Goal: Task Accomplishment & Management: Manage account settings

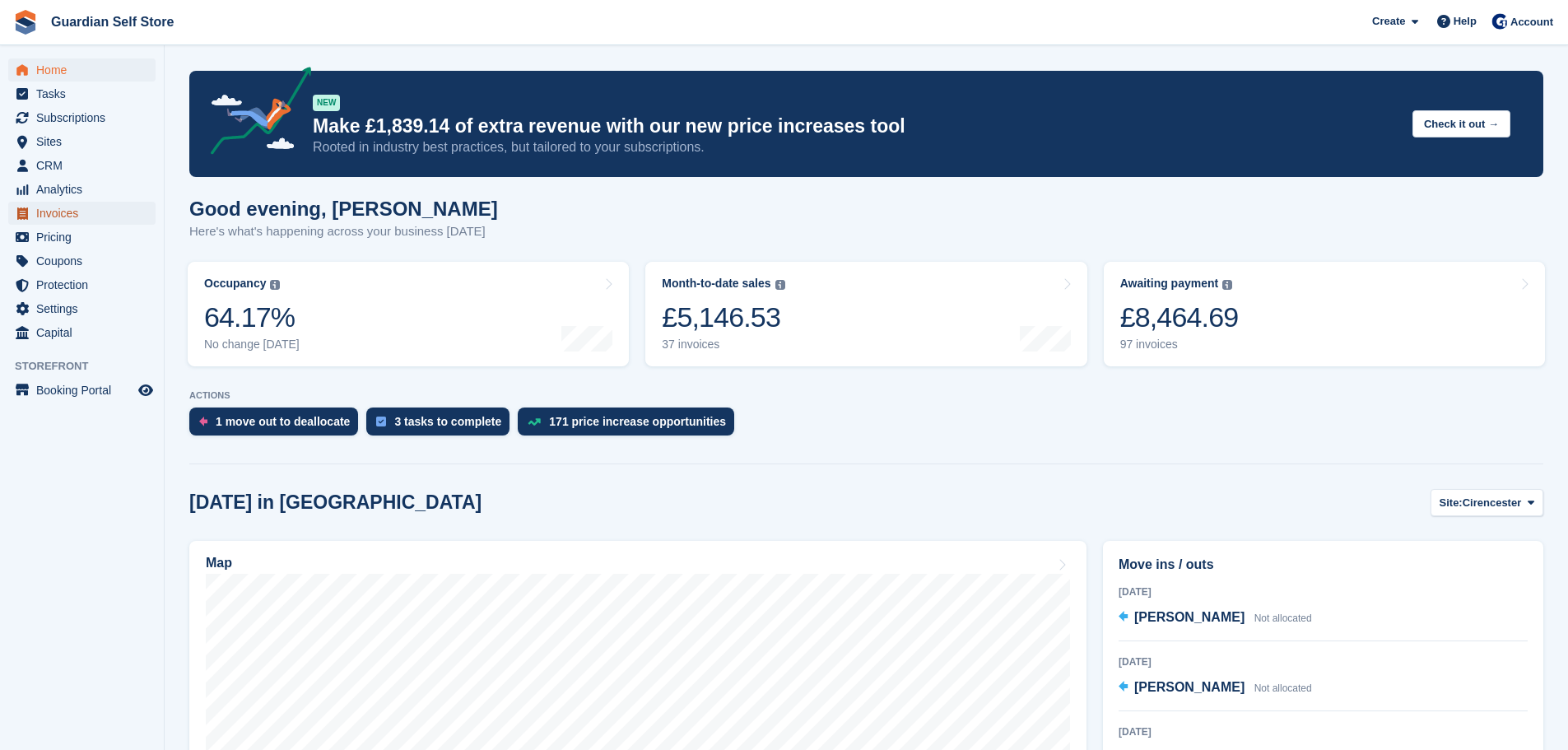
click at [78, 206] on span "Invoices" at bounding box center [85, 213] width 99 height 23
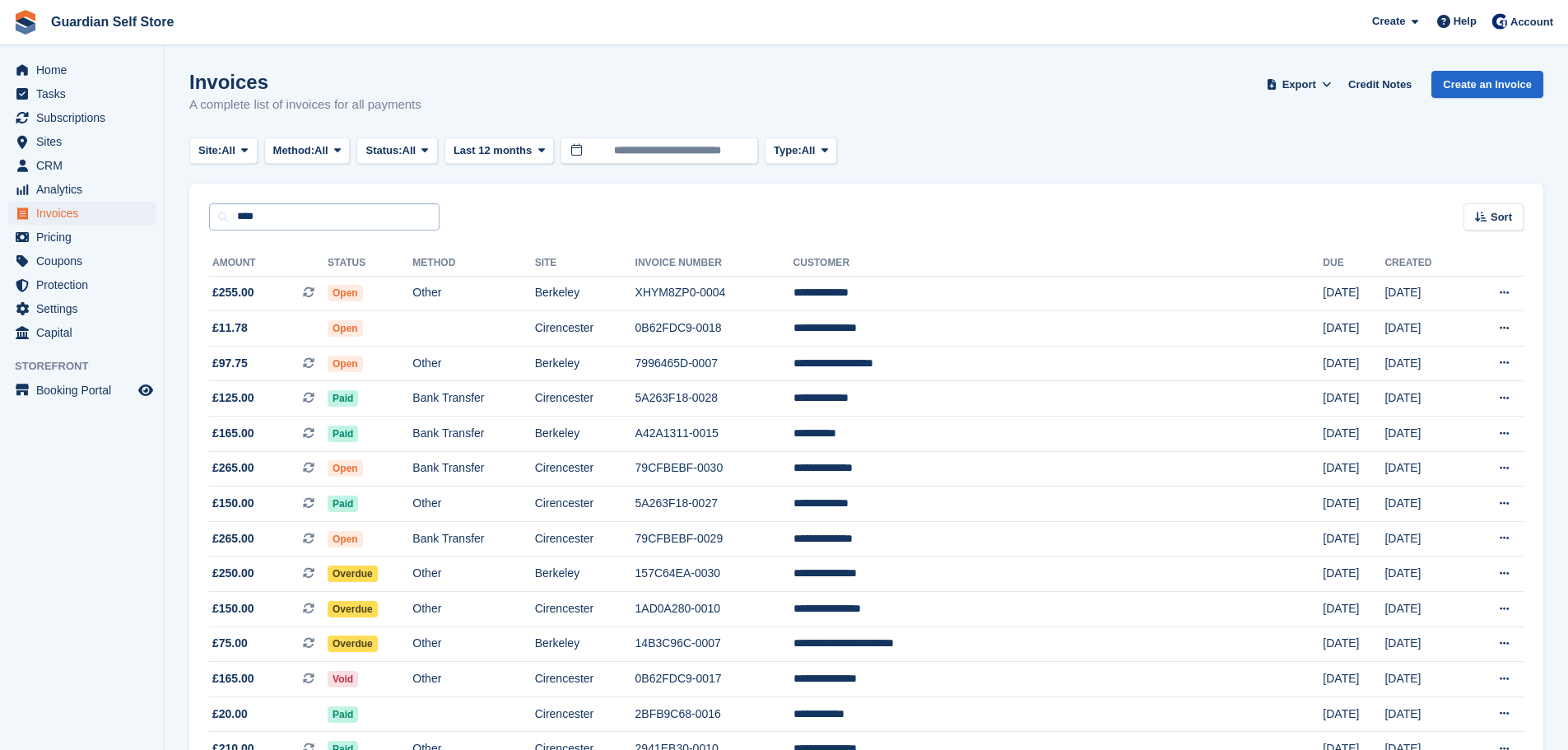
type input "****"
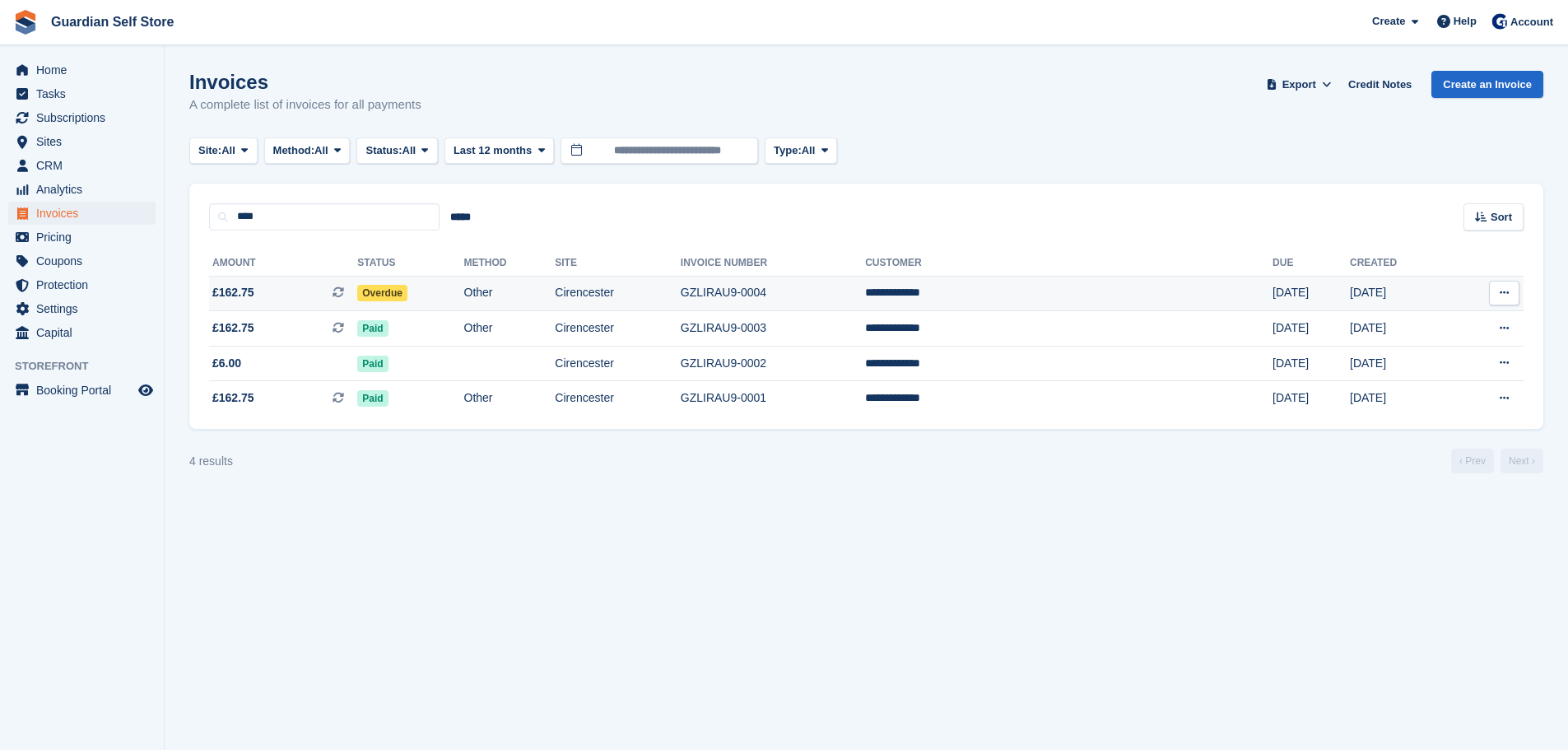
click at [273, 287] on span "£162.75 This is a recurring subscription invoice." at bounding box center [282, 293] width 148 height 17
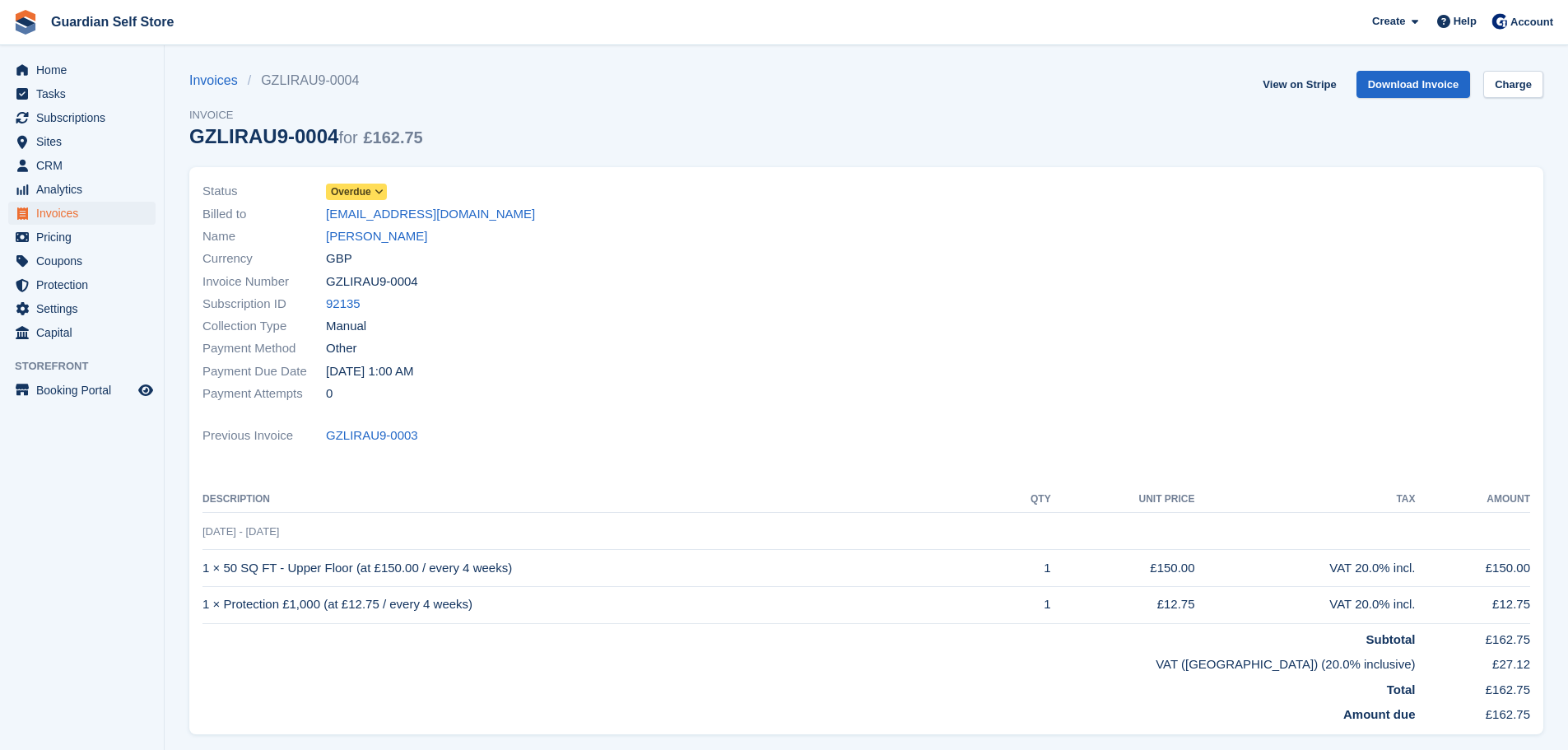
click at [358, 197] on span "Overdue" at bounding box center [352, 192] width 41 height 15
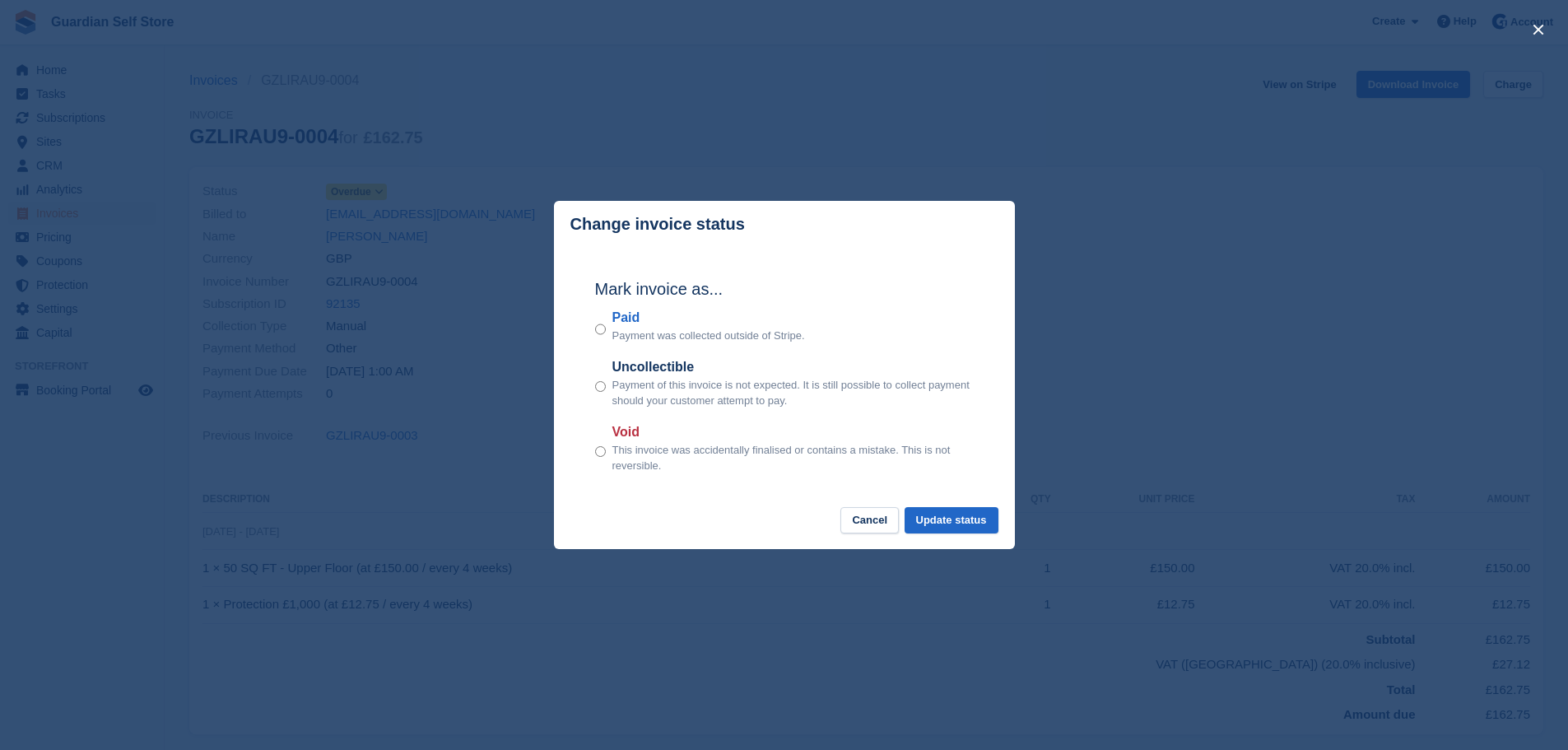
click at [623, 317] on label "Paid" at bounding box center [709, 317] width 193 height 19
click at [970, 525] on button "Update status" at bounding box center [951, 521] width 94 height 27
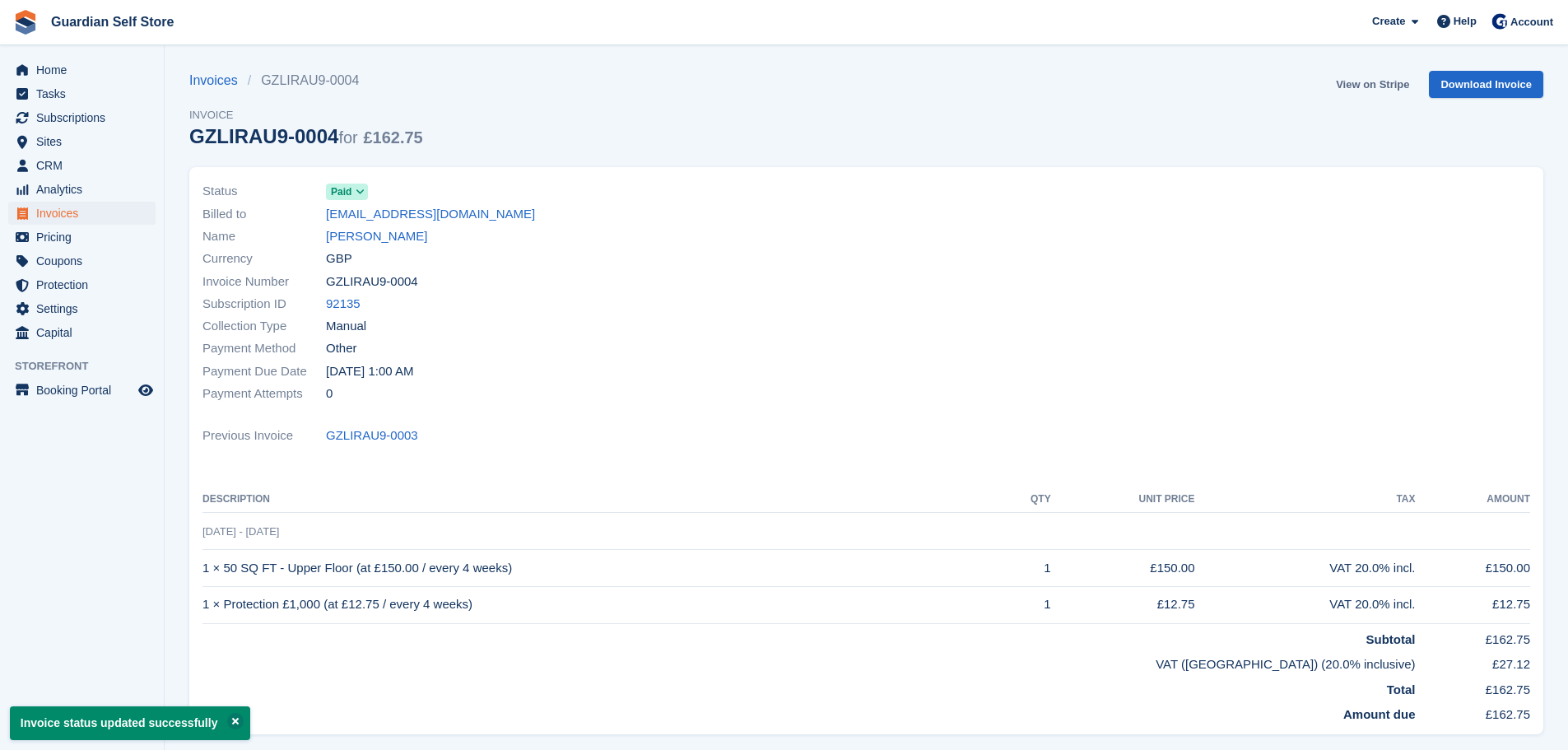
click at [1356, 90] on link "View on Stripe" at bounding box center [1373, 85] width 86 height 27
click at [89, 216] on span "Invoices" at bounding box center [85, 213] width 99 height 23
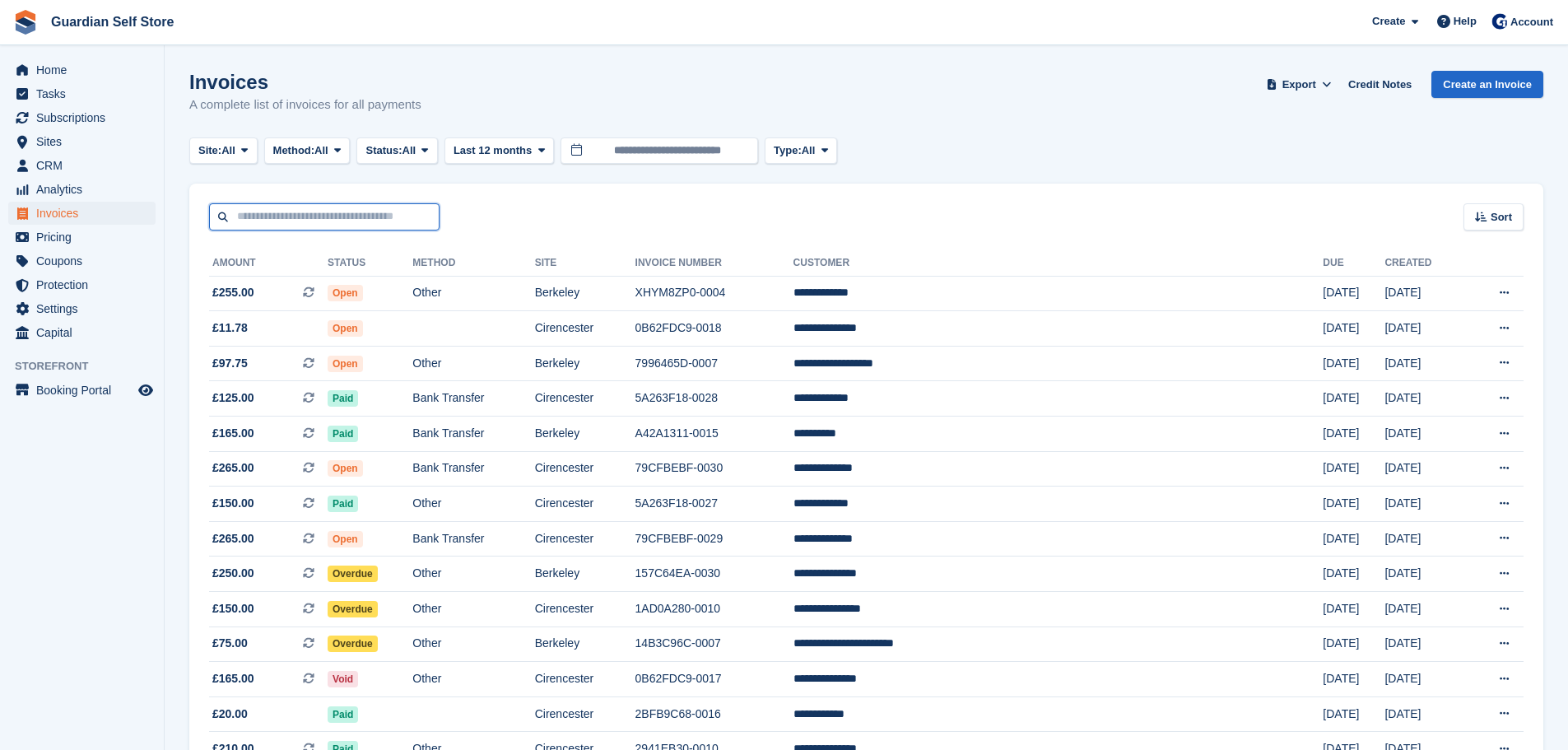
click at [300, 215] on input "text" at bounding box center [324, 217] width 231 height 27
type input "***"
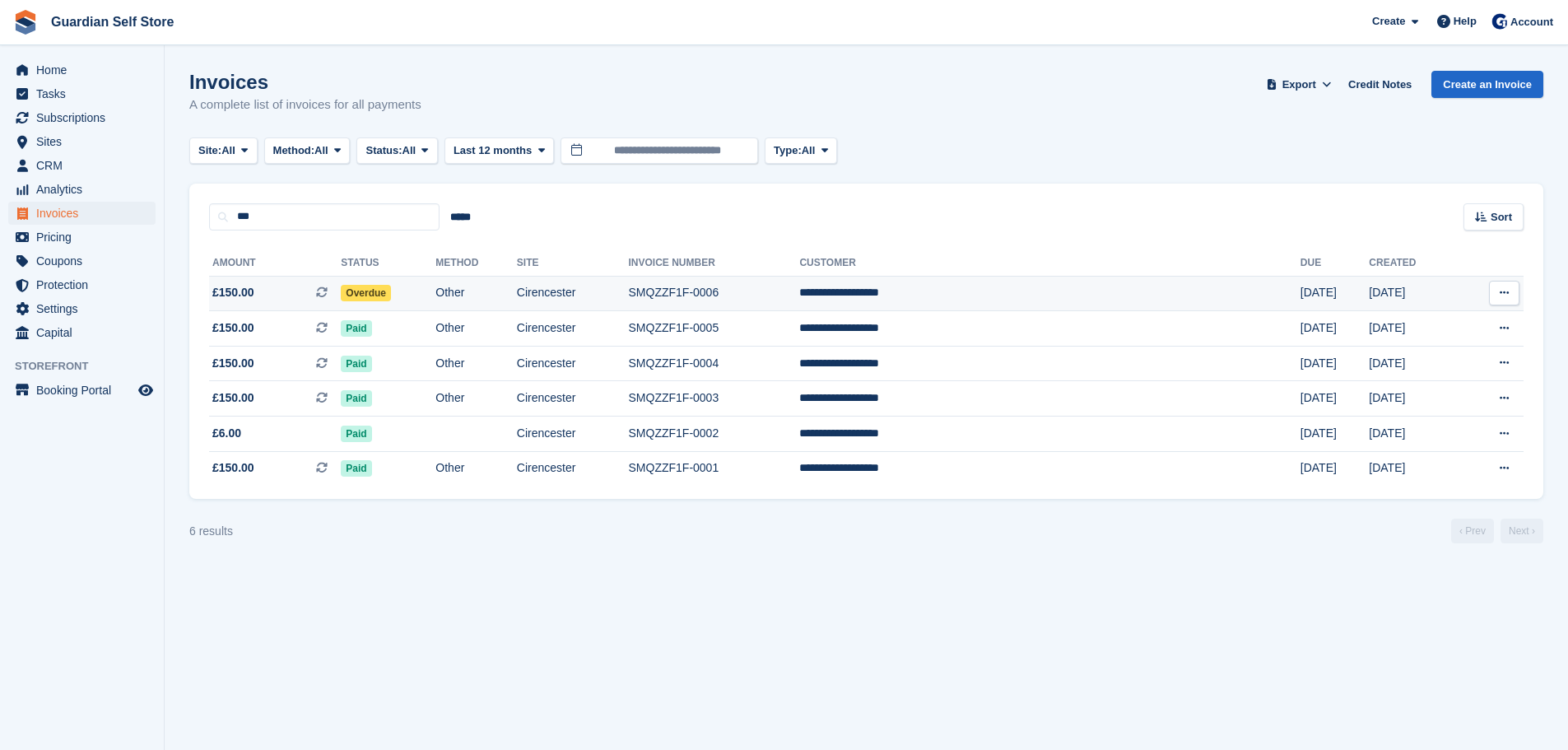
click at [273, 300] on span "£150.00 This is a recurring subscription invoice." at bounding box center [275, 293] width 132 height 17
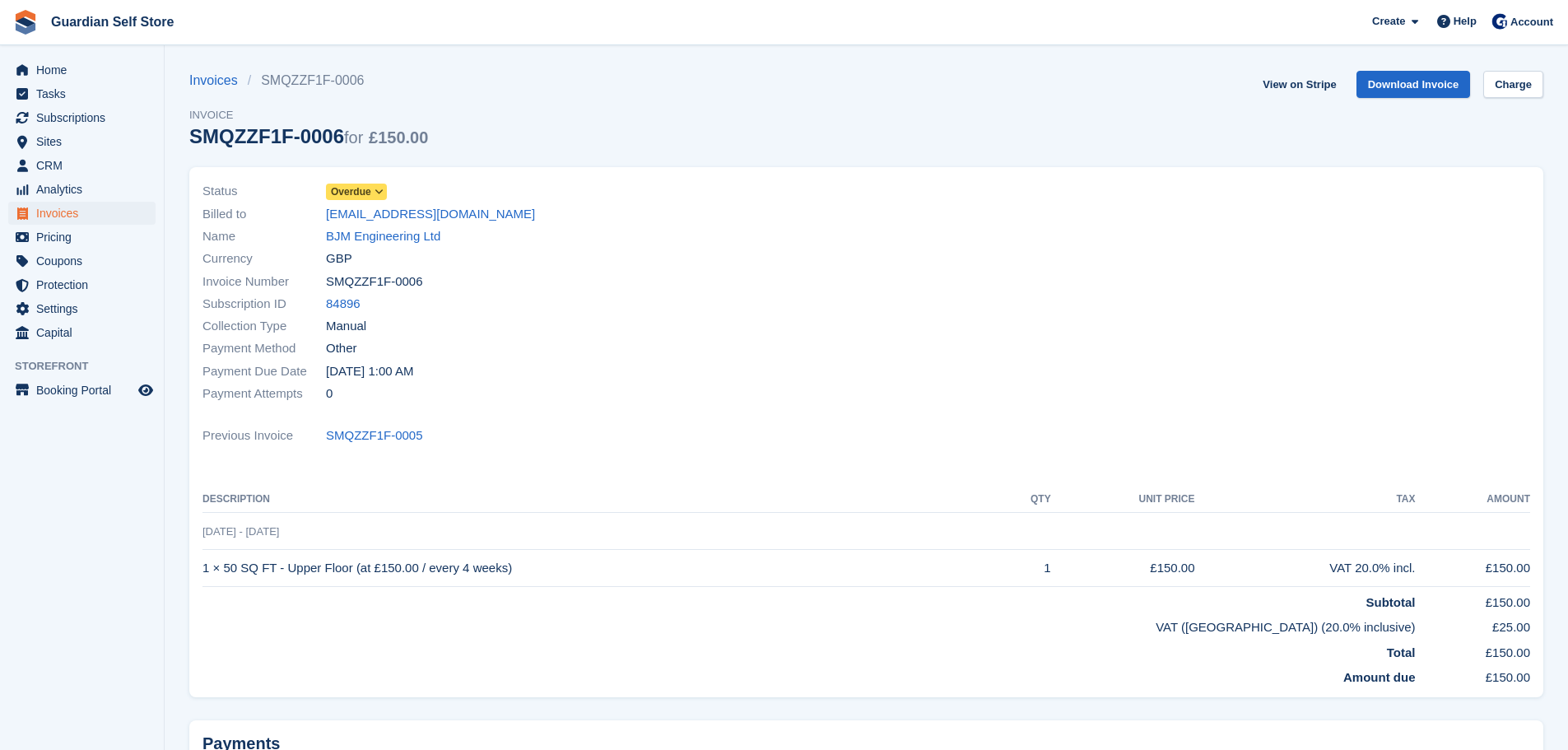
click at [357, 193] on span "Overdue" at bounding box center [352, 192] width 41 height 15
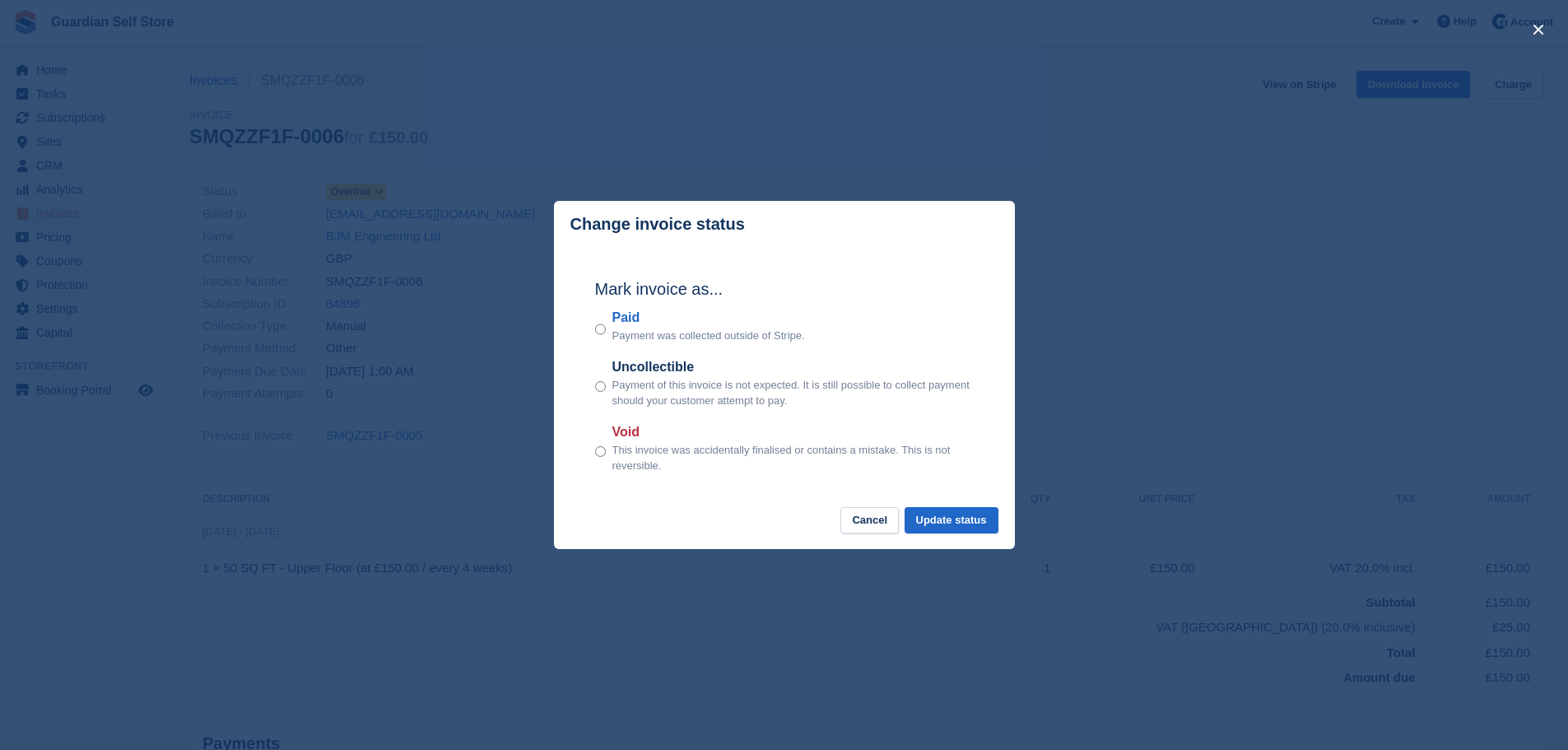
click at [634, 308] on div "Mark invoice as... Paid Payment was collected outside of Stripe. Uncollectible …" at bounding box center [784, 377] width 412 height 260
click at [633, 316] on label "Paid" at bounding box center [709, 317] width 193 height 19
click at [956, 519] on button "Update status" at bounding box center [951, 521] width 94 height 27
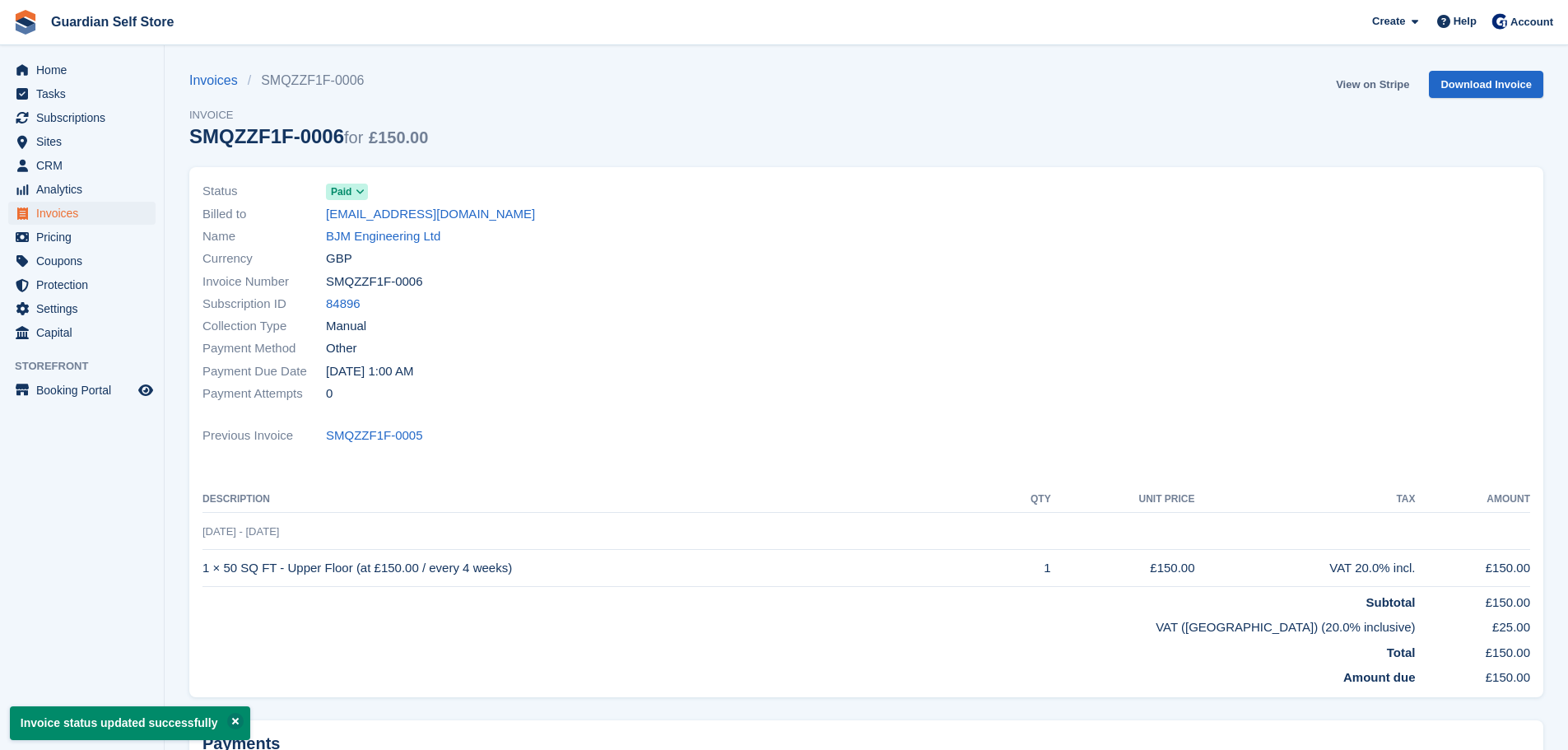
click at [1337, 85] on link "View on Stripe" at bounding box center [1373, 85] width 86 height 27
click at [107, 206] on span "Invoices" at bounding box center [85, 213] width 99 height 23
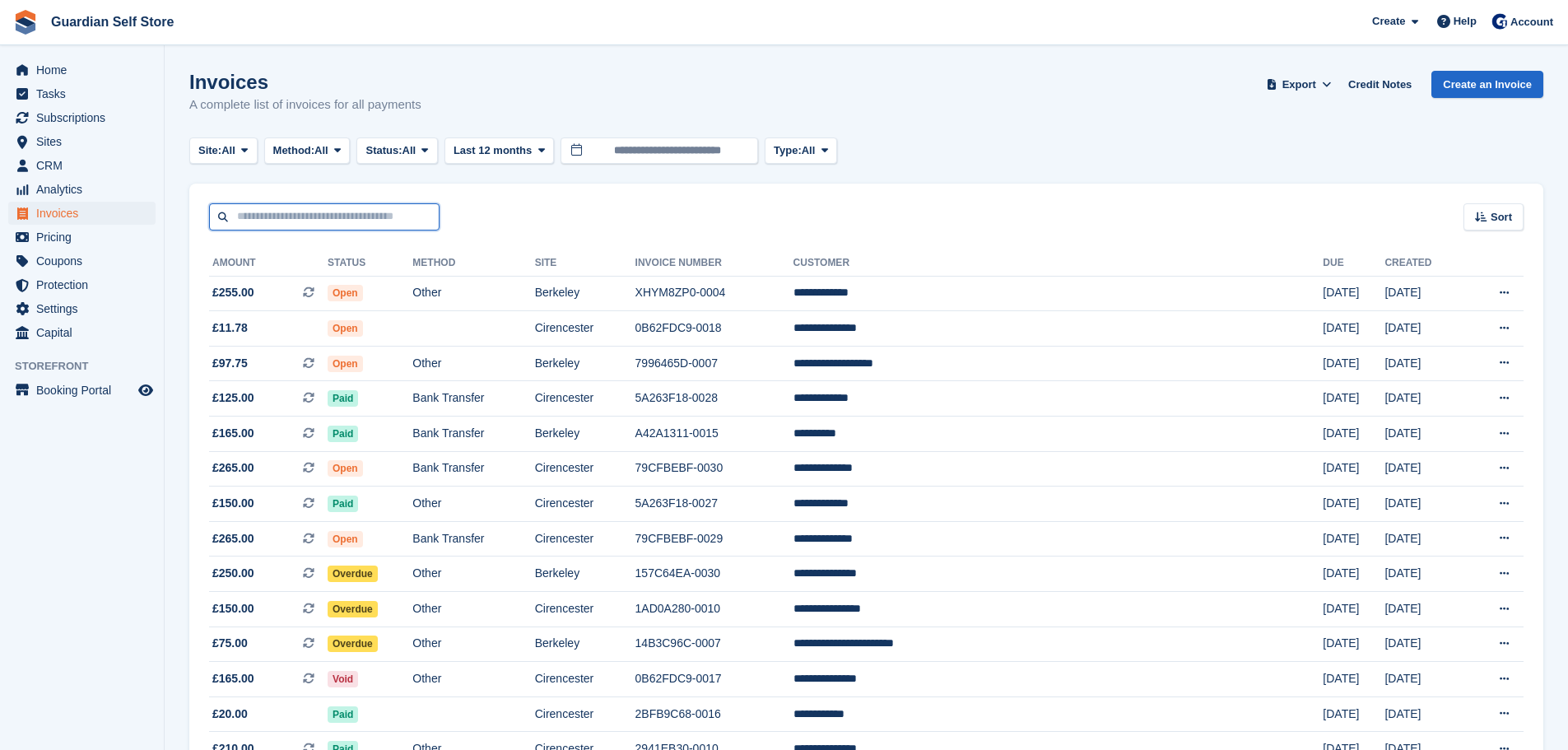
click at [299, 224] on input "text" at bounding box center [324, 217] width 231 height 27
type input "****"
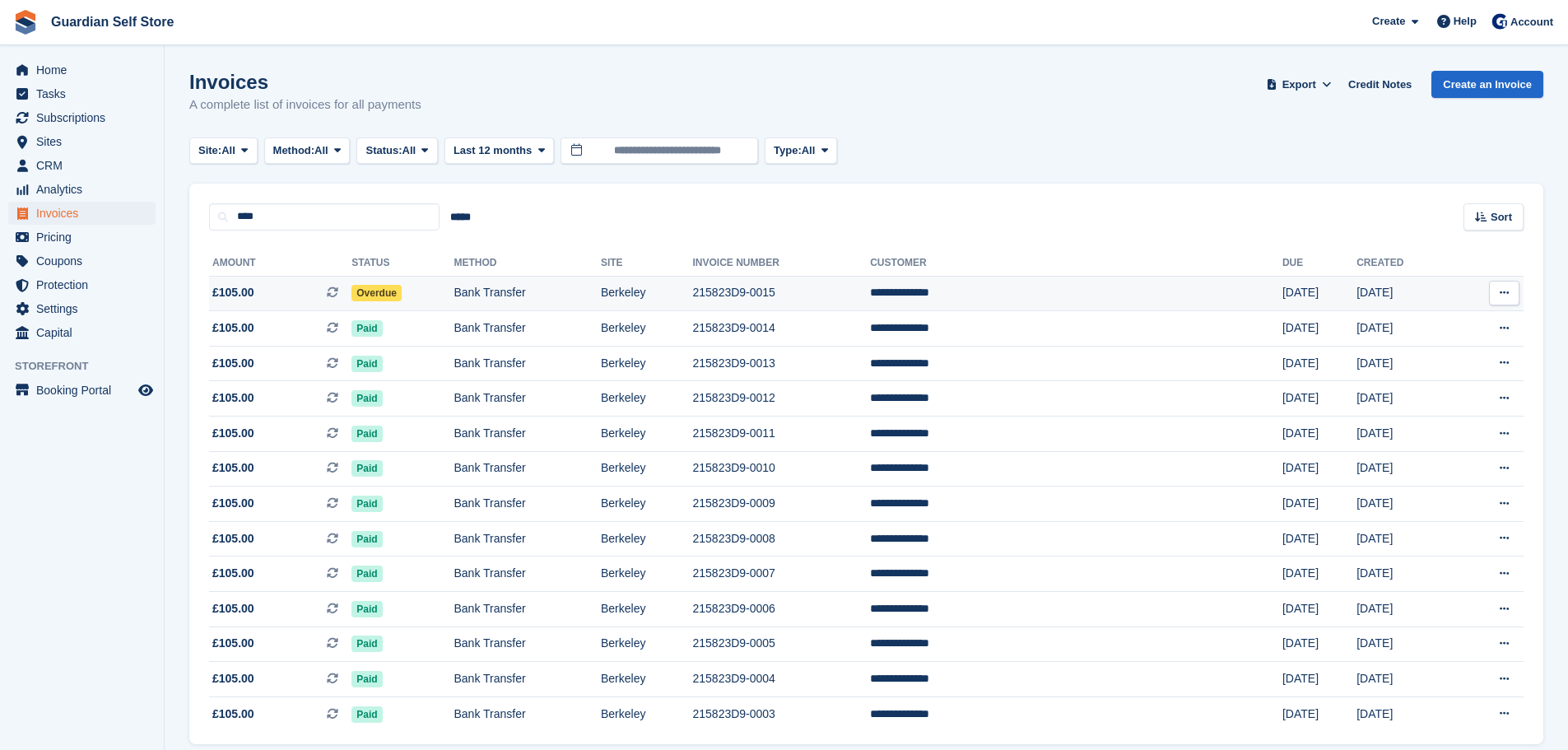
click at [280, 296] on span "£105.00 This is a recurring subscription invoice." at bounding box center [280, 293] width 142 height 17
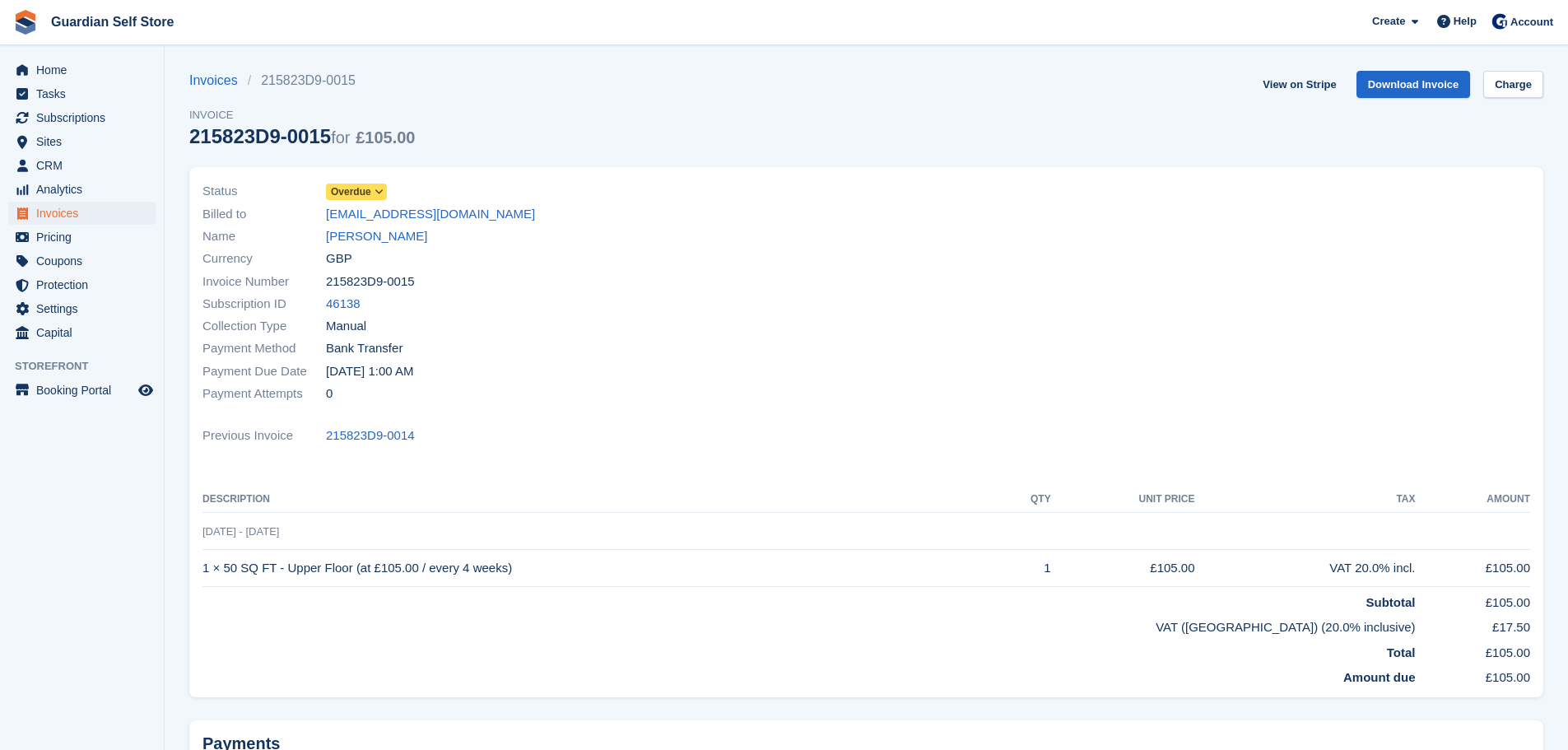
click at [358, 194] on span "Overdue" at bounding box center [352, 192] width 41 height 15
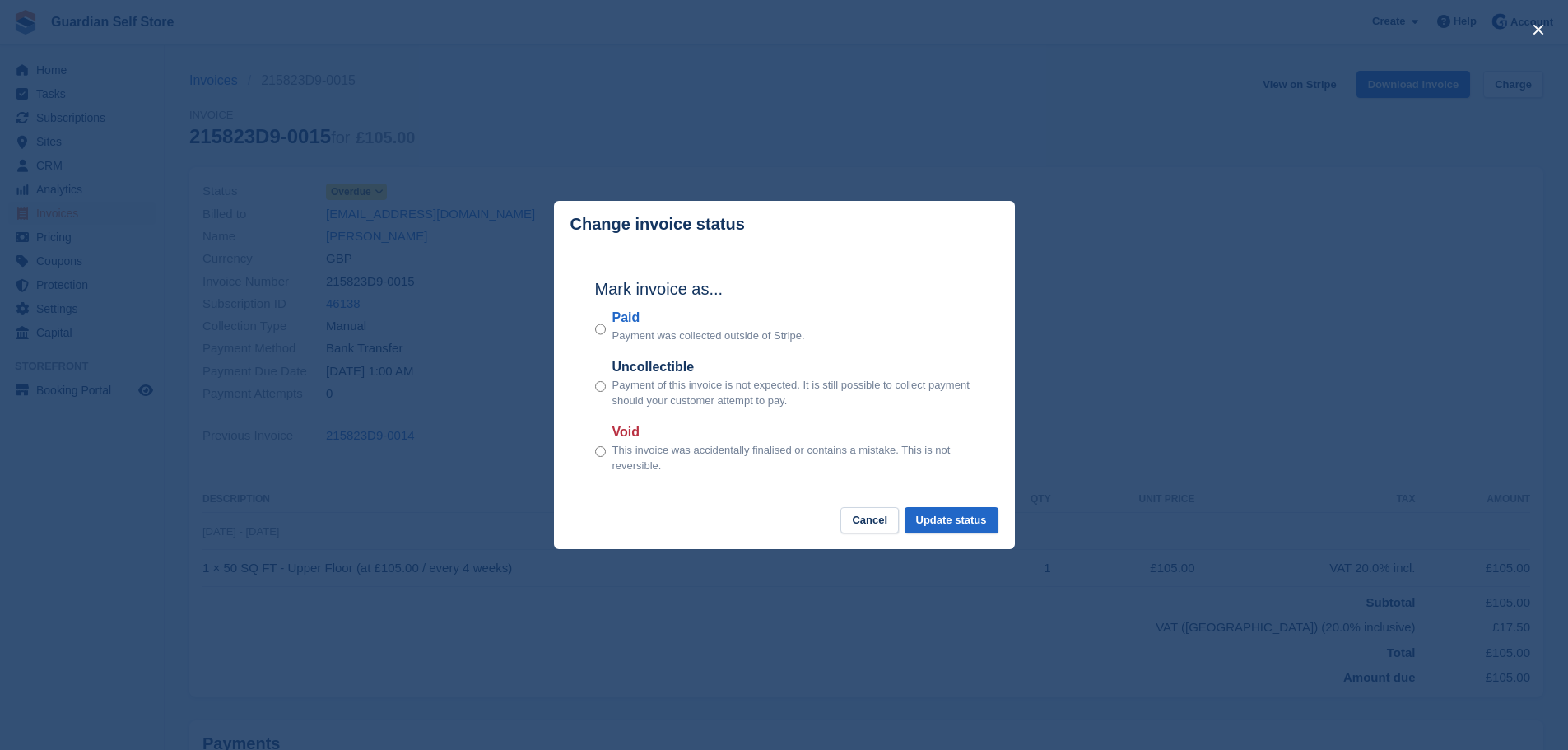
click at [626, 323] on label "Paid" at bounding box center [709, 317] width 193 height 19
click at [938, 515] on button "Update status" at bounding box center [951, 521] width 94 height 27
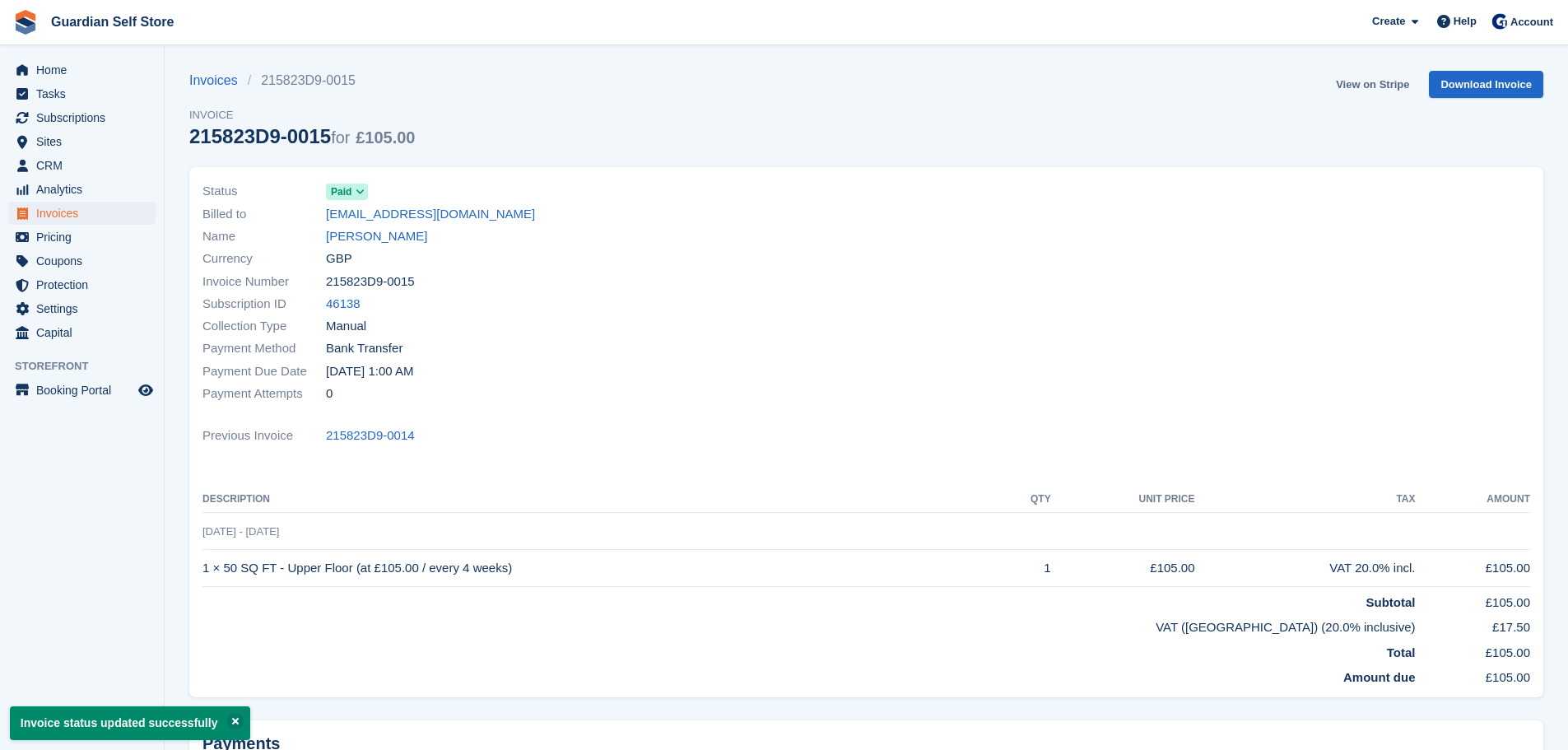
click at [1349, 84] on link "View on Stripe" at bounding box center [1373, 85] width 86 height 27
click at [87, 205] on span "Invoices" at bounding box center [85, 213] width 99 height 23
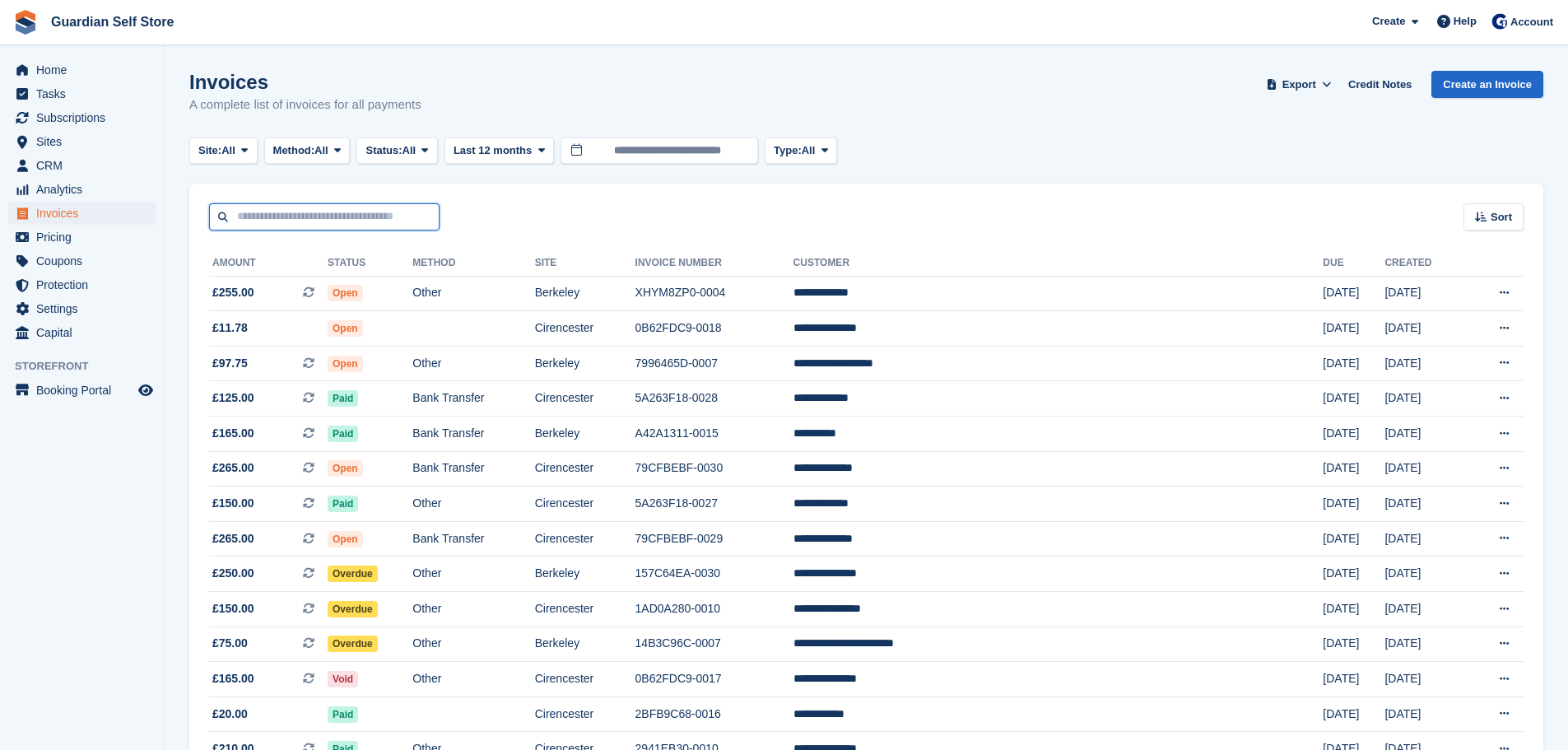
click at [278, 205] on input "text" at bounding box center [324, 217] width 231 height 27
type input "****"
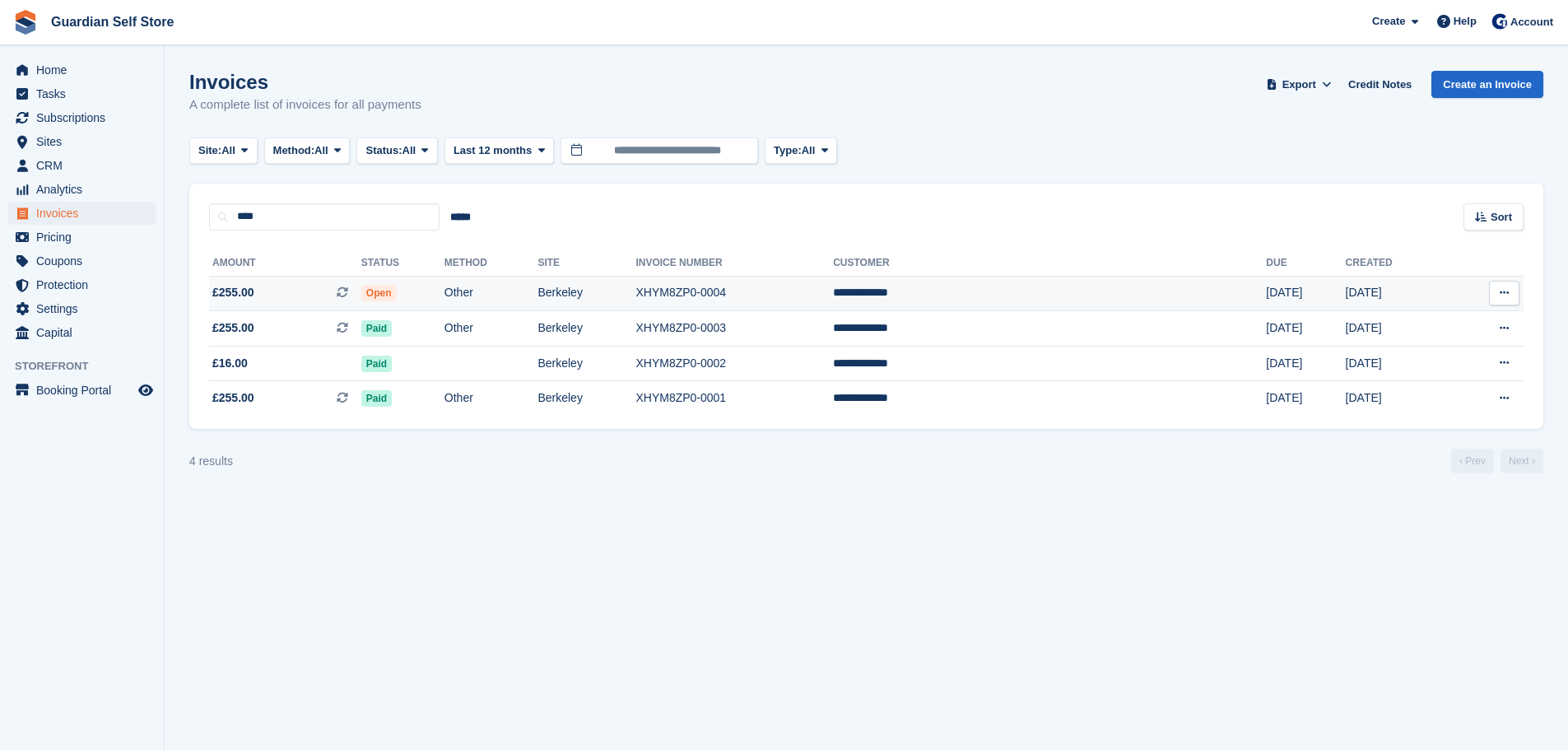
click at [263, 300] on span "£255.00 This is a recurring subscription invoice." at bounding box center [285, 293] width 152 height 17
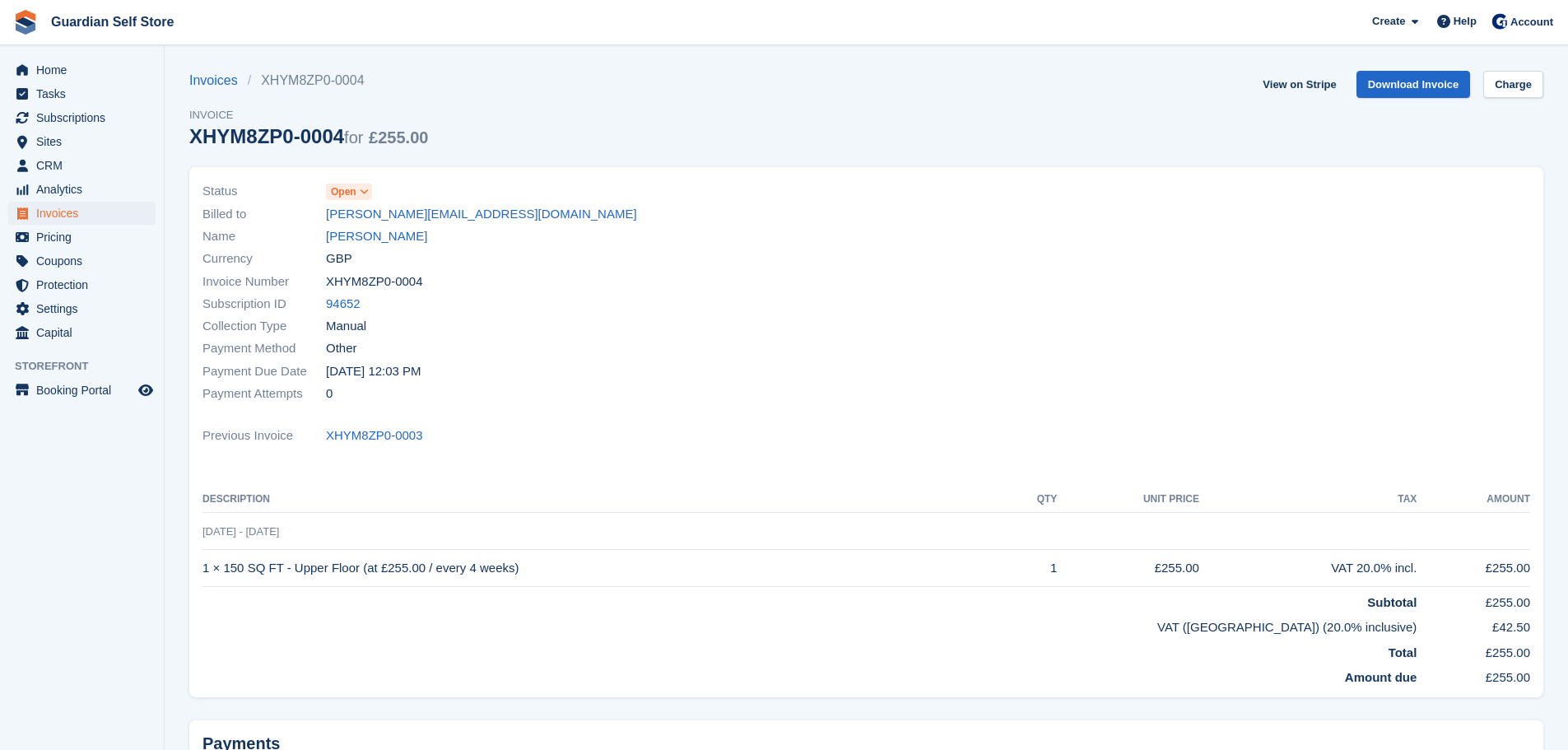
click at [348, 189] on span "Open" at bounding box center [344, 192] width 25 height 15
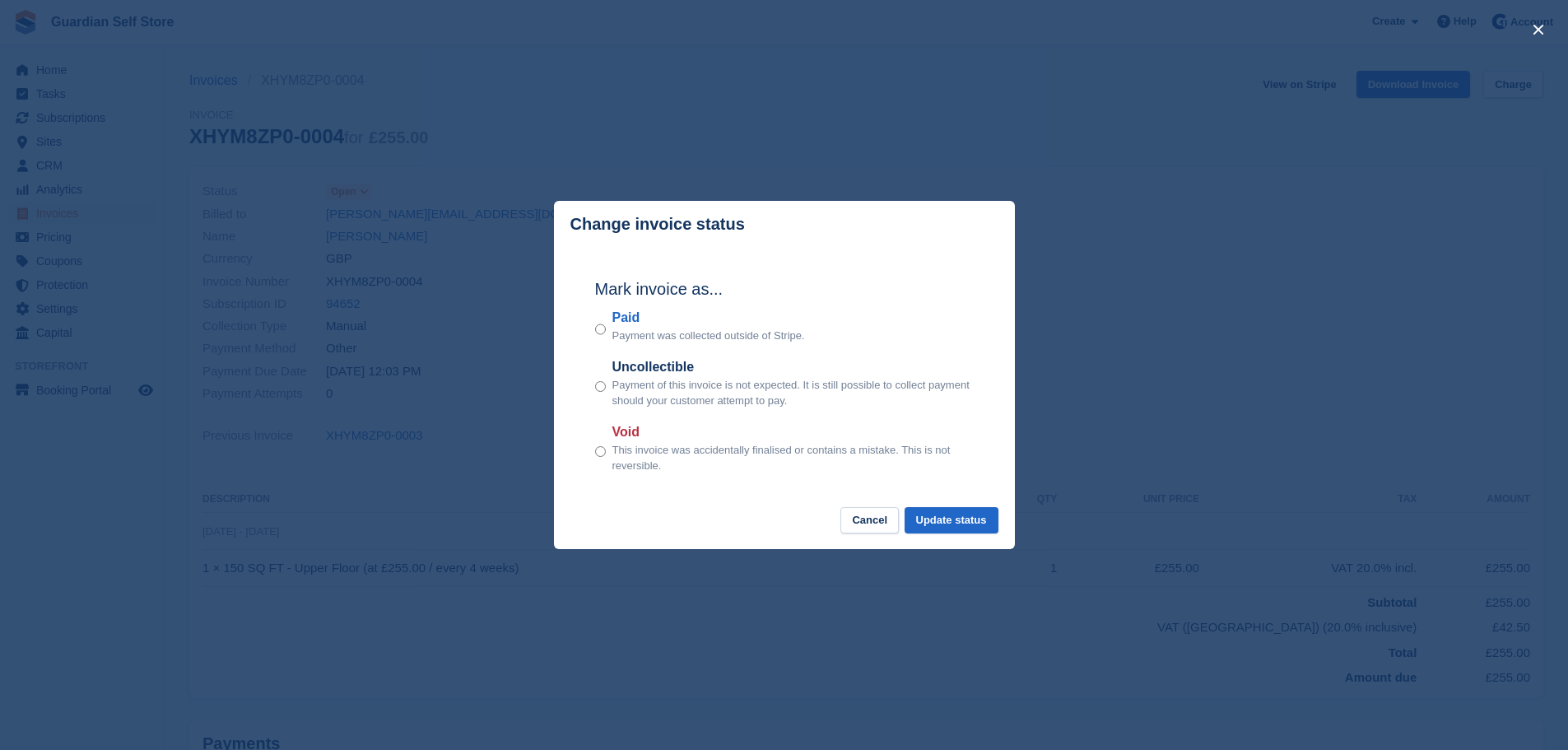
click at [627, 318] on label "Paid" at bounding box center [709, 317] width 193 height 19
click at [975, 516] on button "Update status" at bounding box center [951, 521] width 94 height 27
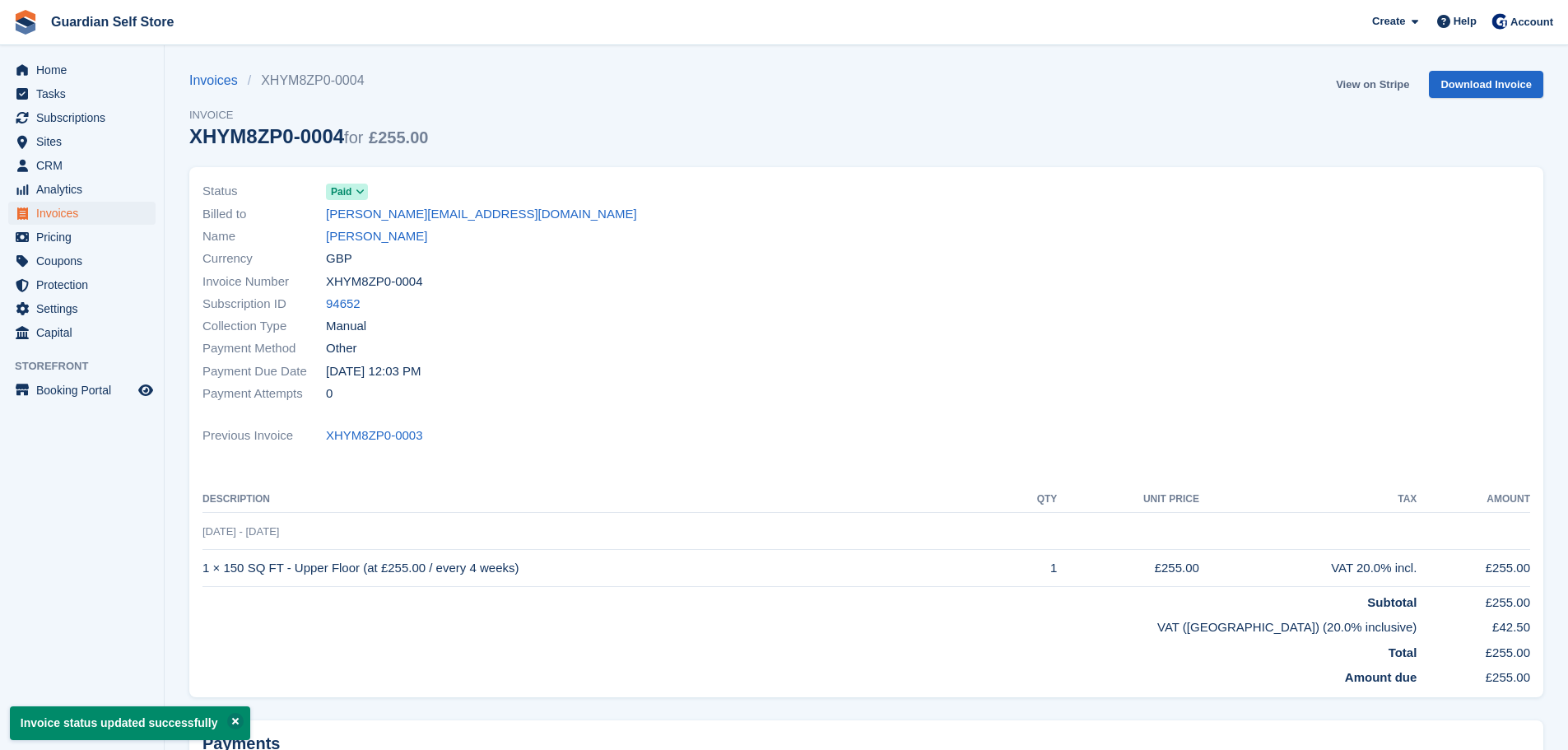
click at [1358, 81] on link "View on Stripe" at bounding box center [1373, 85] width 86 height 27
click at [93, 213] on span "Invoices" at bounding box center [85, 213] width 99 height 23
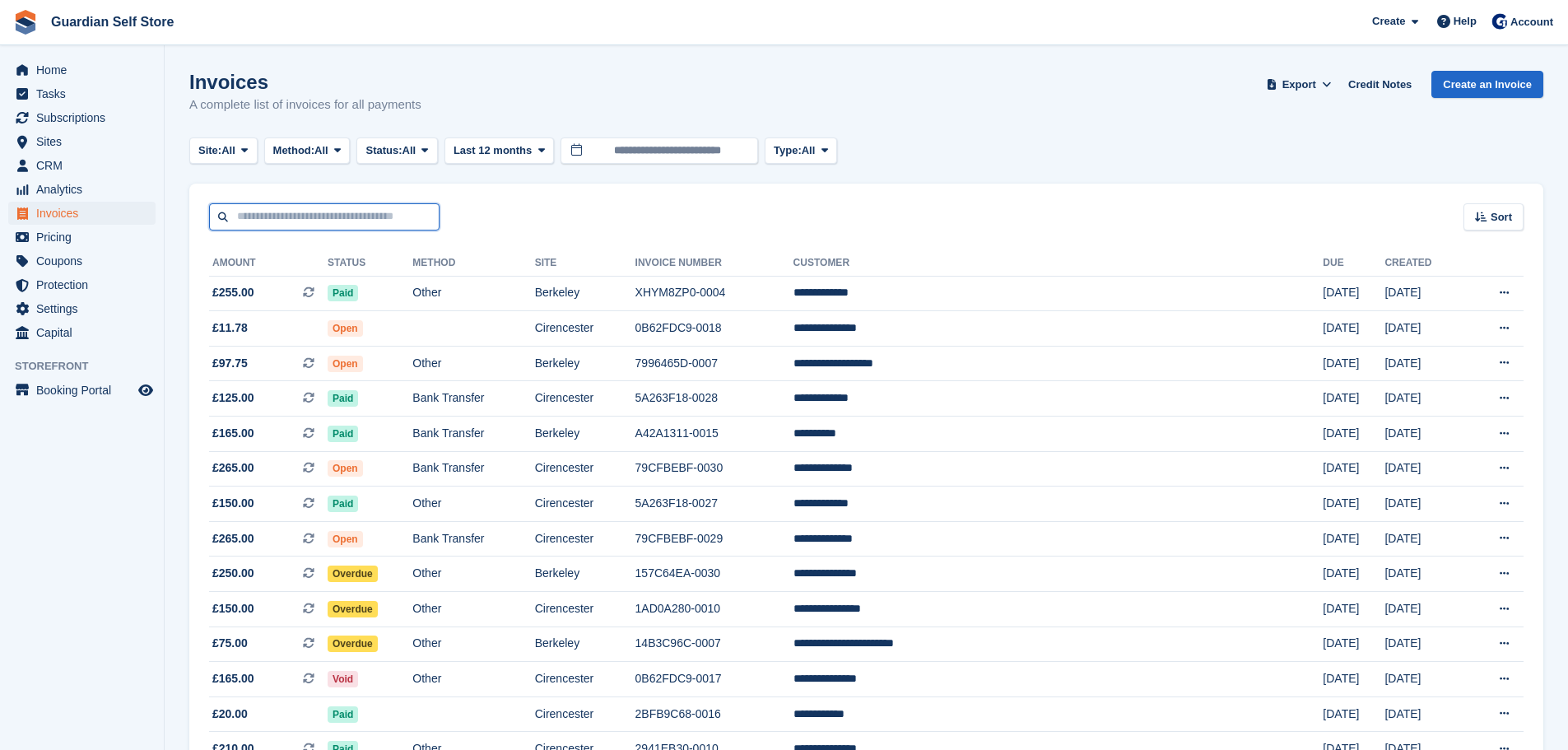
click at [292, 214] on input "text" at bounding box center [324, 217] width 231 height 27
type input "****"
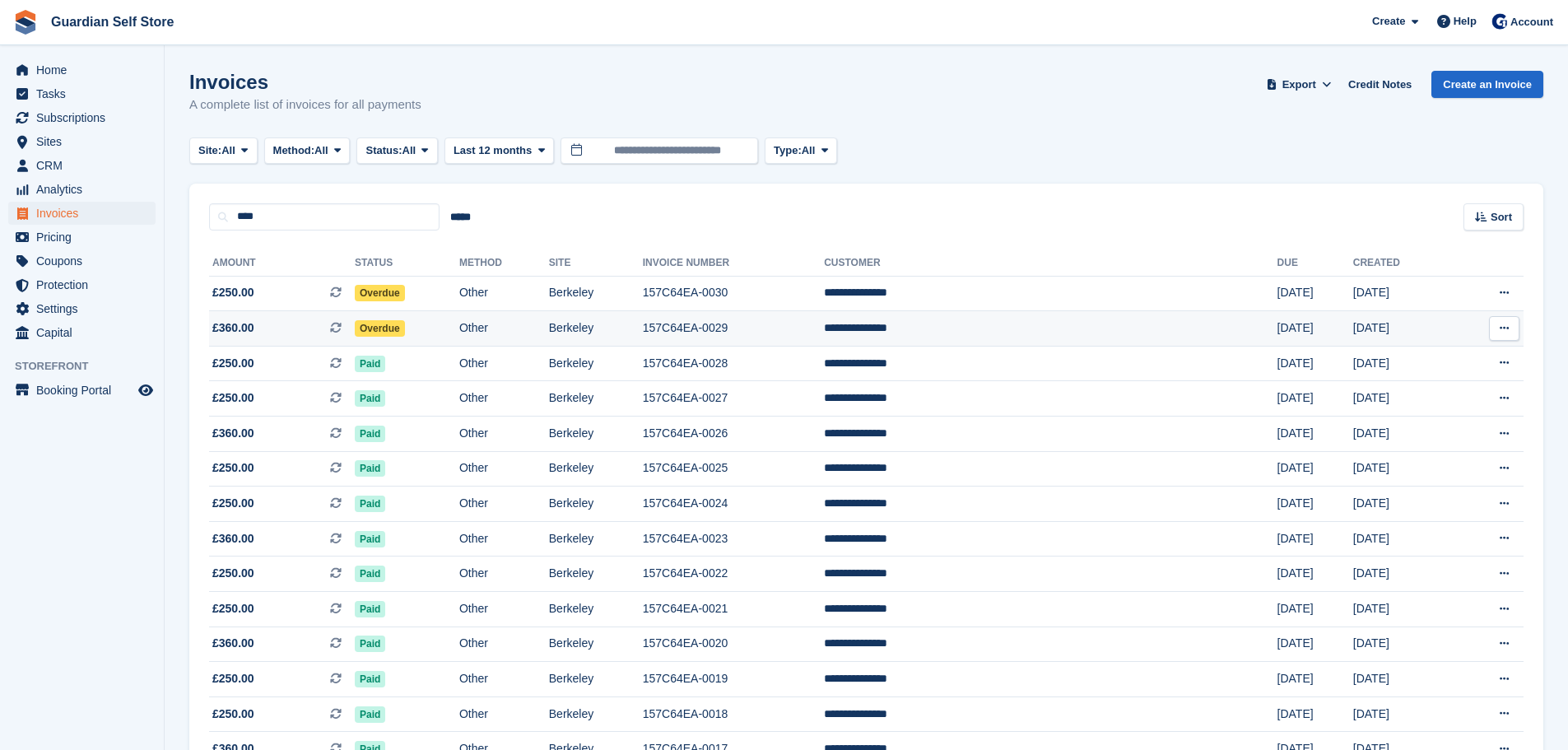
click at [315, 332] on span "£360.00 This is a recurring subscription invoice." at bounding box center [281, 328] width 145 height 17
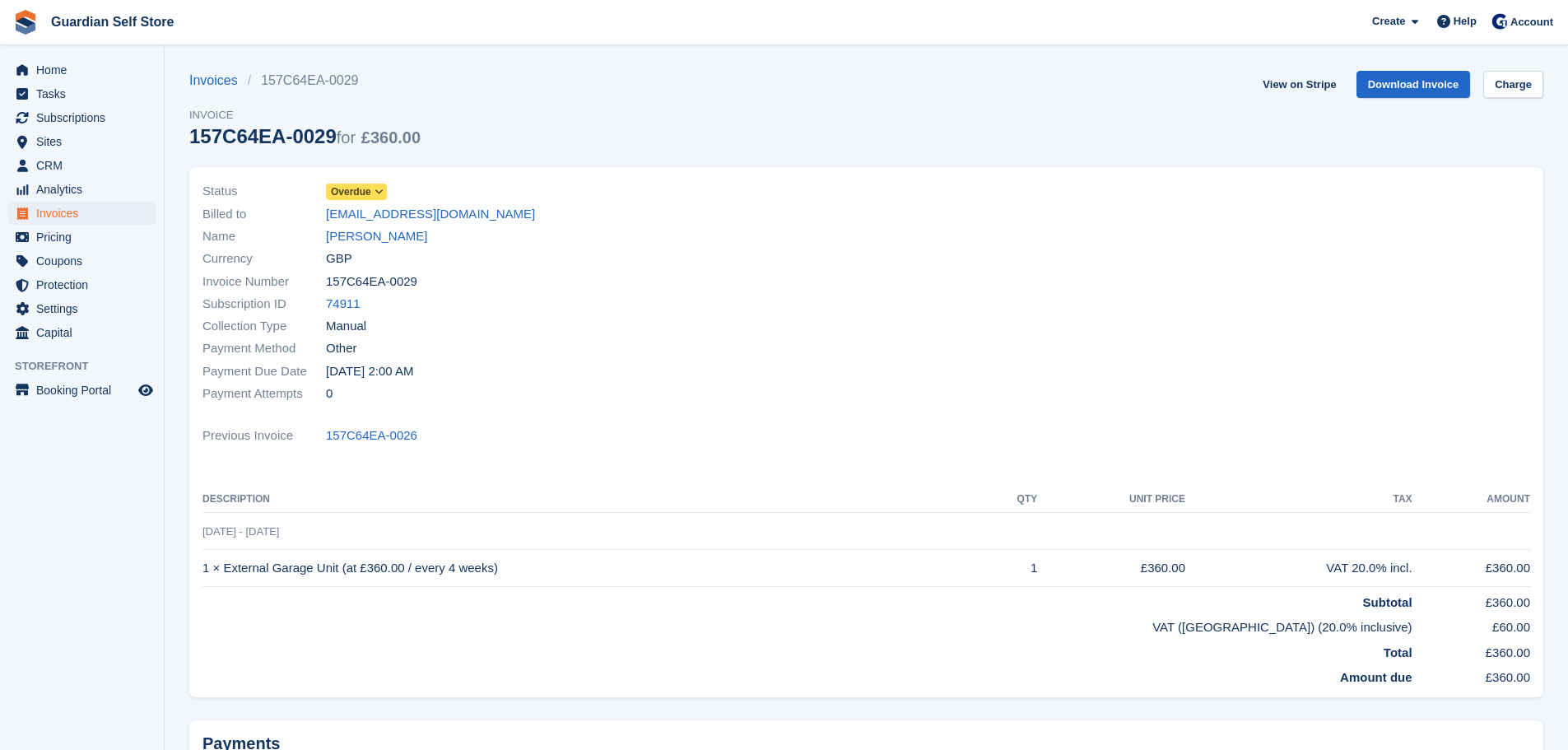
click at [373, 190] on span at bounding box center [380, 192] width 14 height 14
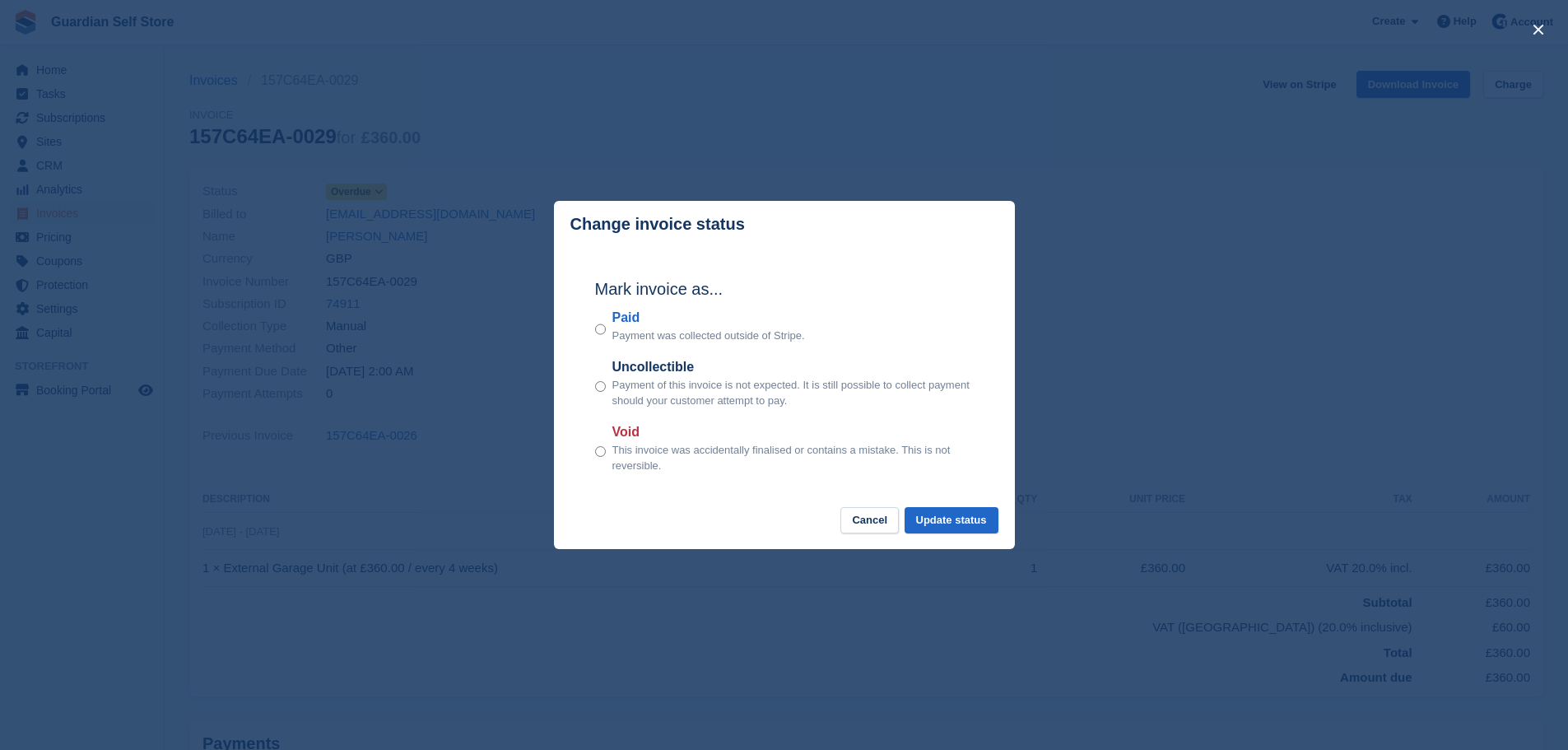
click at [624, 317] on label "Paid" at bounding box center [709, 317] width 193 height 19
click at [979, 521] on button "Update status" at bounding box center [951, 521] width 94 height 27
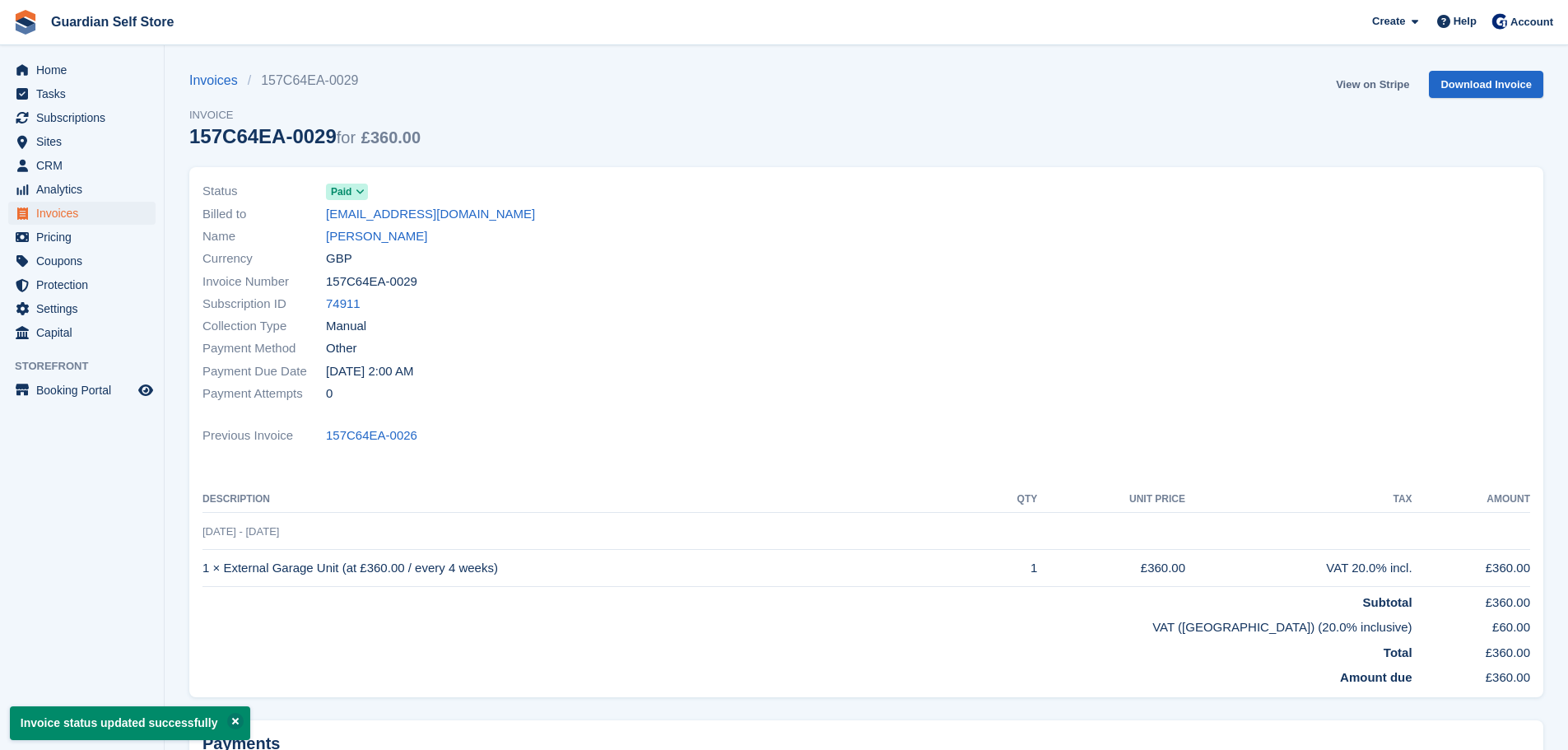
click at [1351, 89] on link "View on Stripe" at bounding box center [1373, 85] width 86 height 27
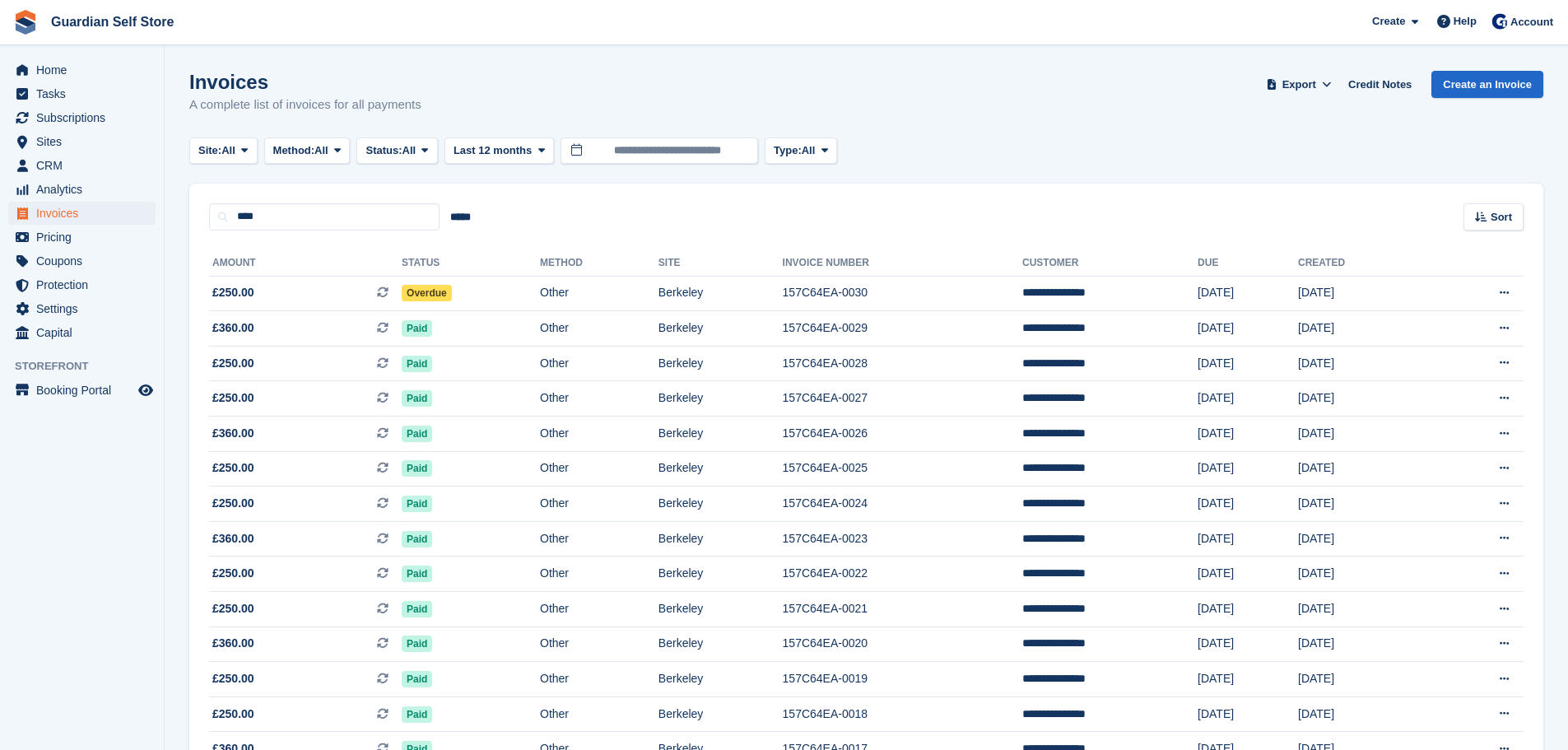
click at [331, 288] on span "£250.00 This is a recurring subscription invoice." at bounding box center [305, 293] width 193 height 17
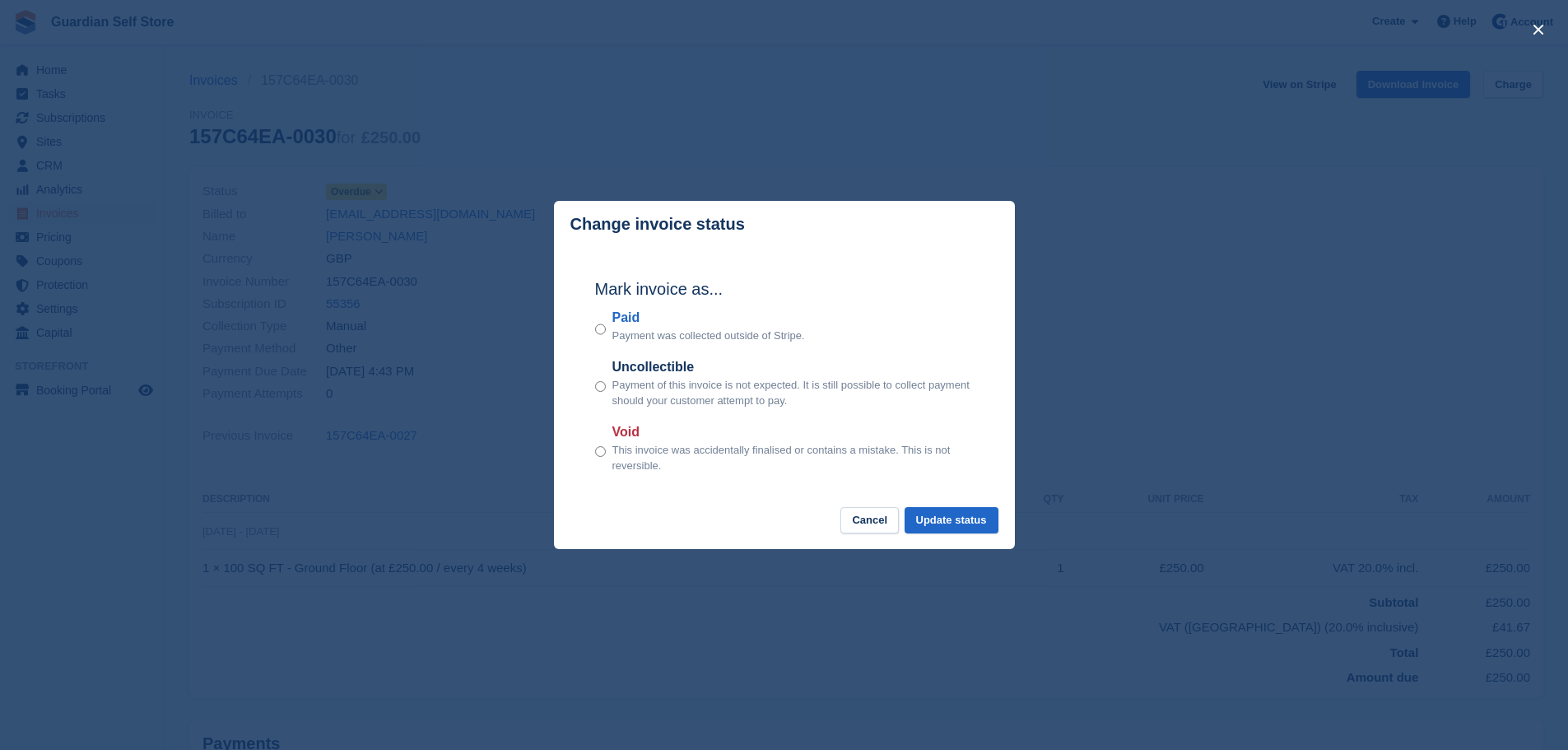
click at [628, 323] on label "Paid" at bounding box center [709, 317] width 193 height 19
click at [929, 522] on button "Update status" at bounding box center [951, 521] width 94 height 27
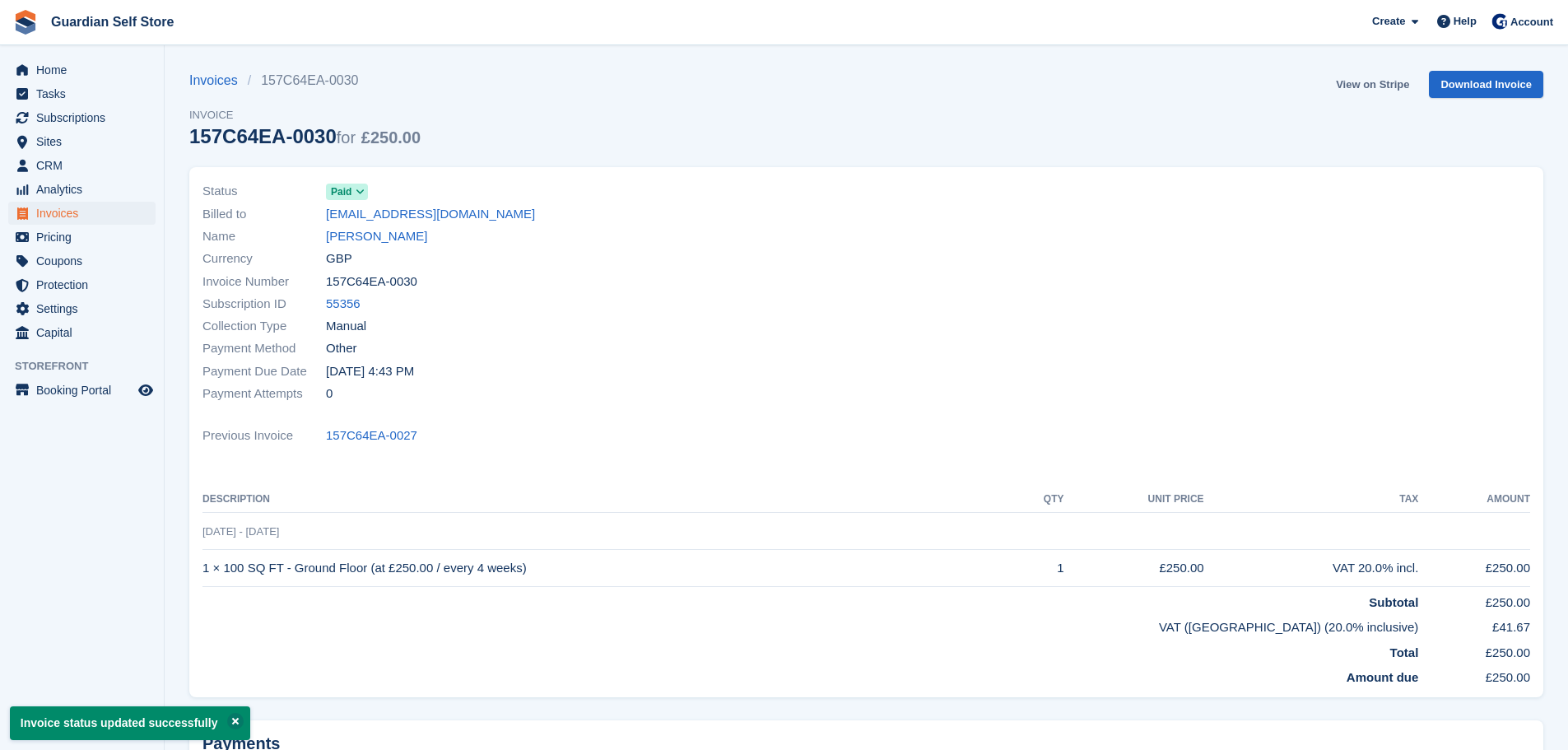
click at [1357, 86] on link "View on Stripe" at bounding box center [1373, 85] width 86 height 27
click at [85, 216] on span "Invoices" at bounding box center [85, 213] width 99 height 23
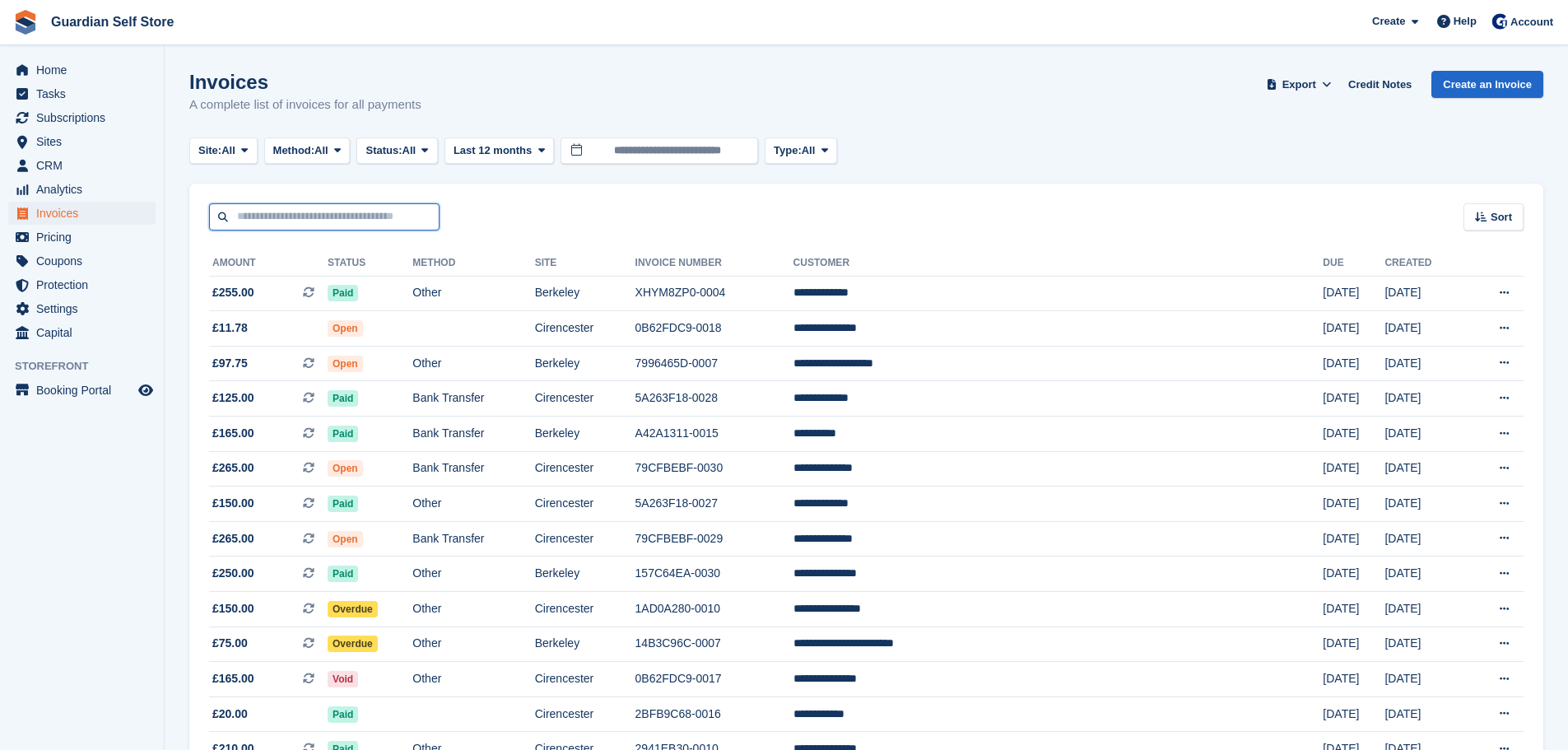
click at [353, 220] on input "text" at bounding box center [324, 217] width 231 height 27
type input "****"
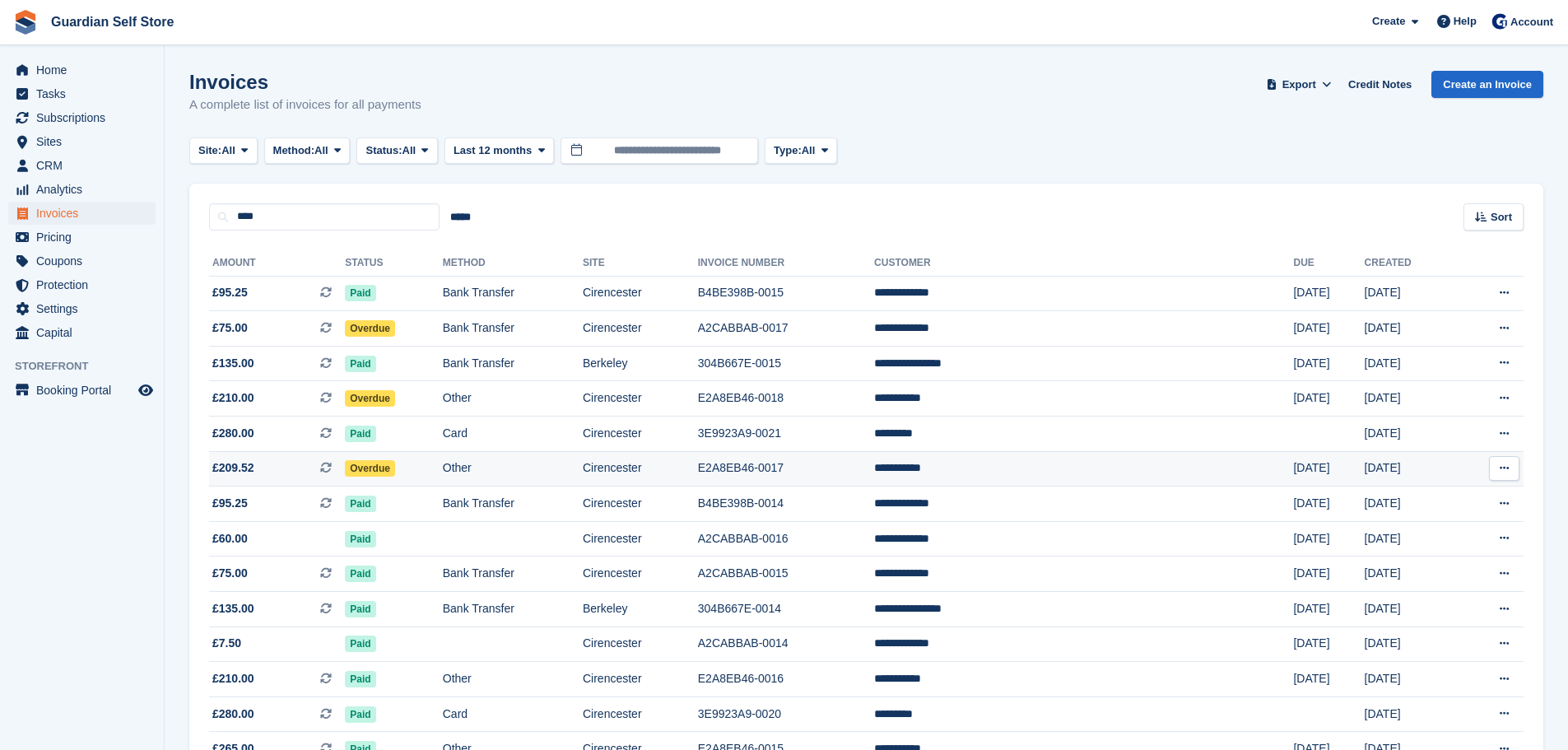
click at [329, 459] on span "£209.52 This is a recurring subscription invoice." at bounding box center [276, 468] width 136 height 17
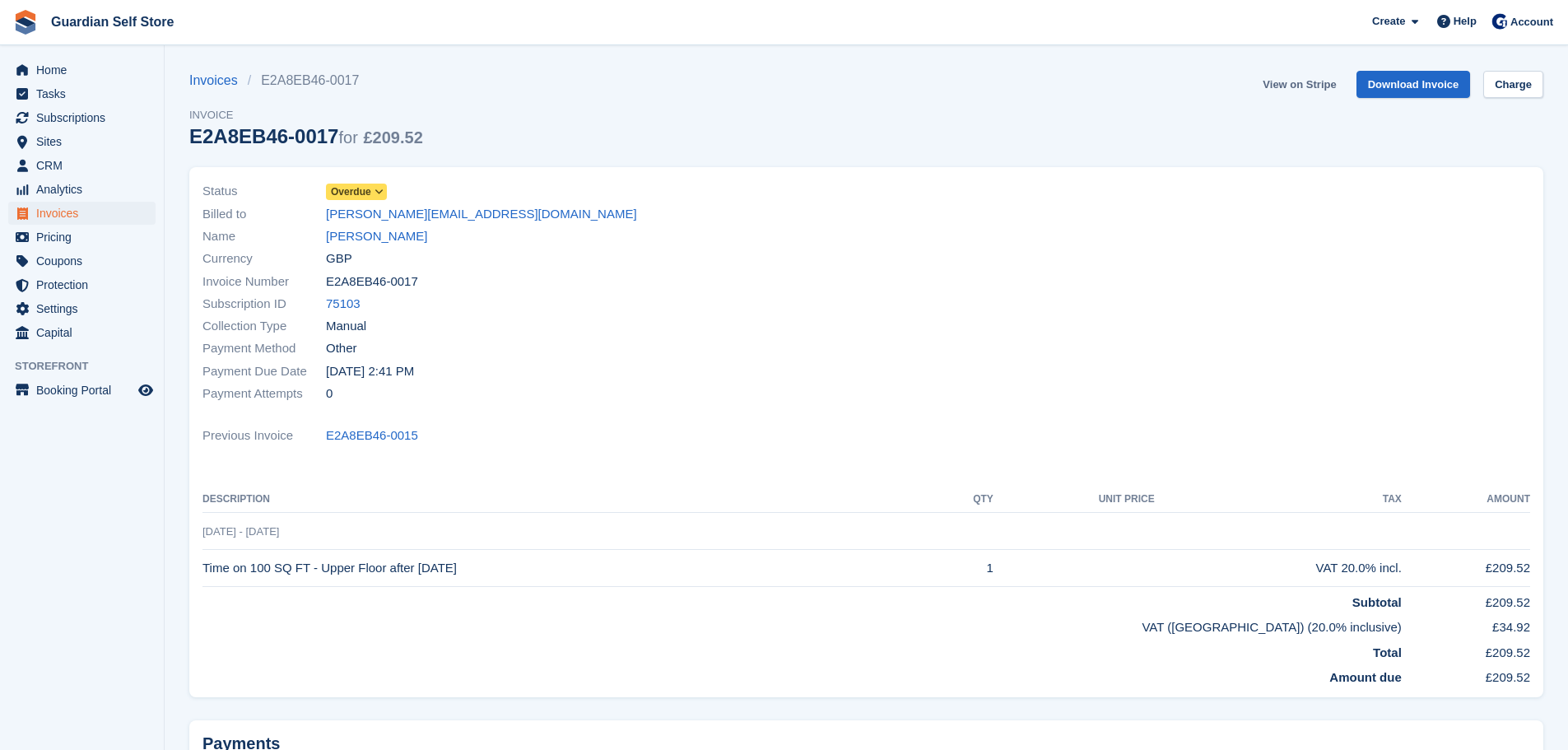
click at [1301, 83] on link "View on Stripe" at bounding box center [1299, 85] width 86 height 27
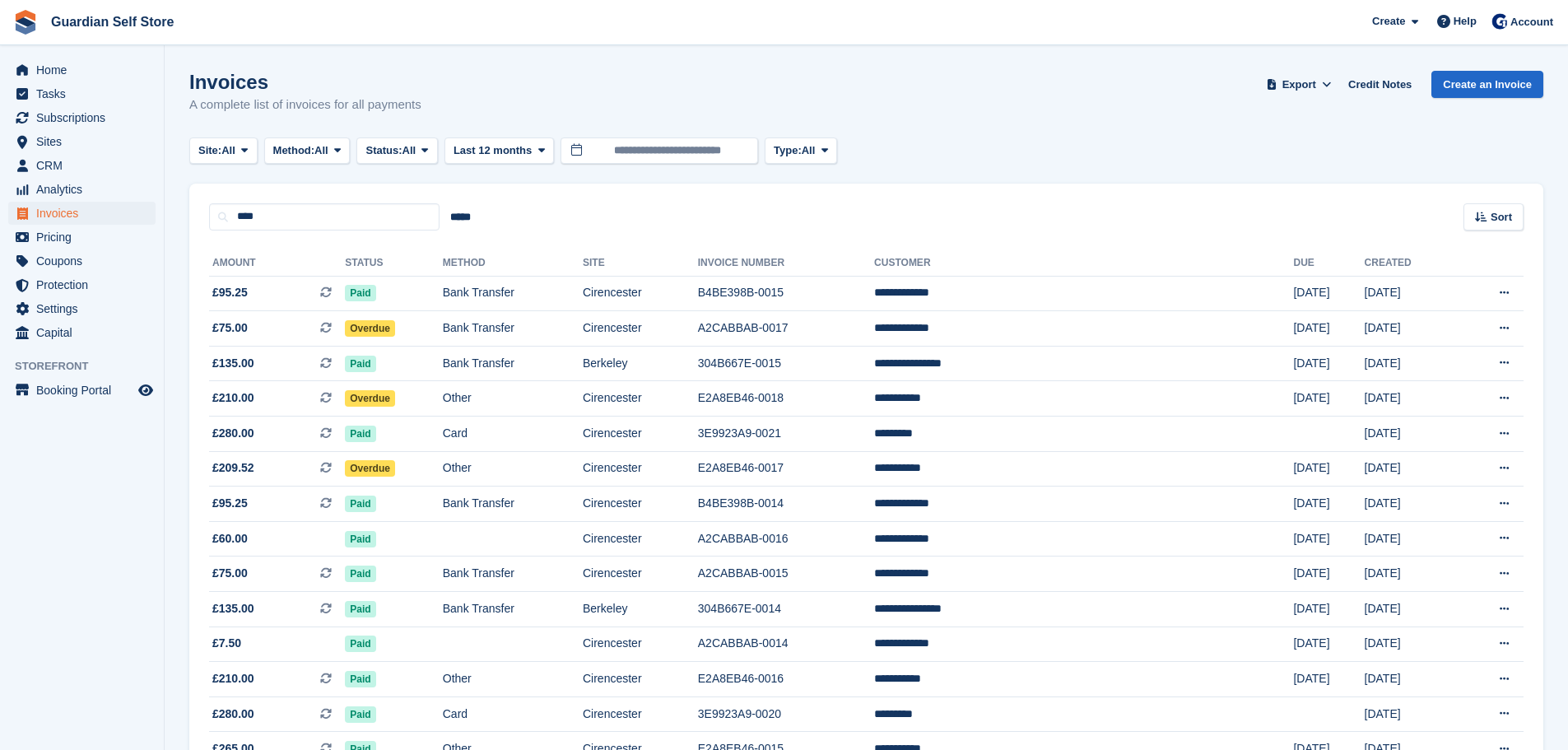
click at [286, 396] on span "£210.00 This is a recurring subscription invoice." at bounding box center [276, 398] width 136 height 17
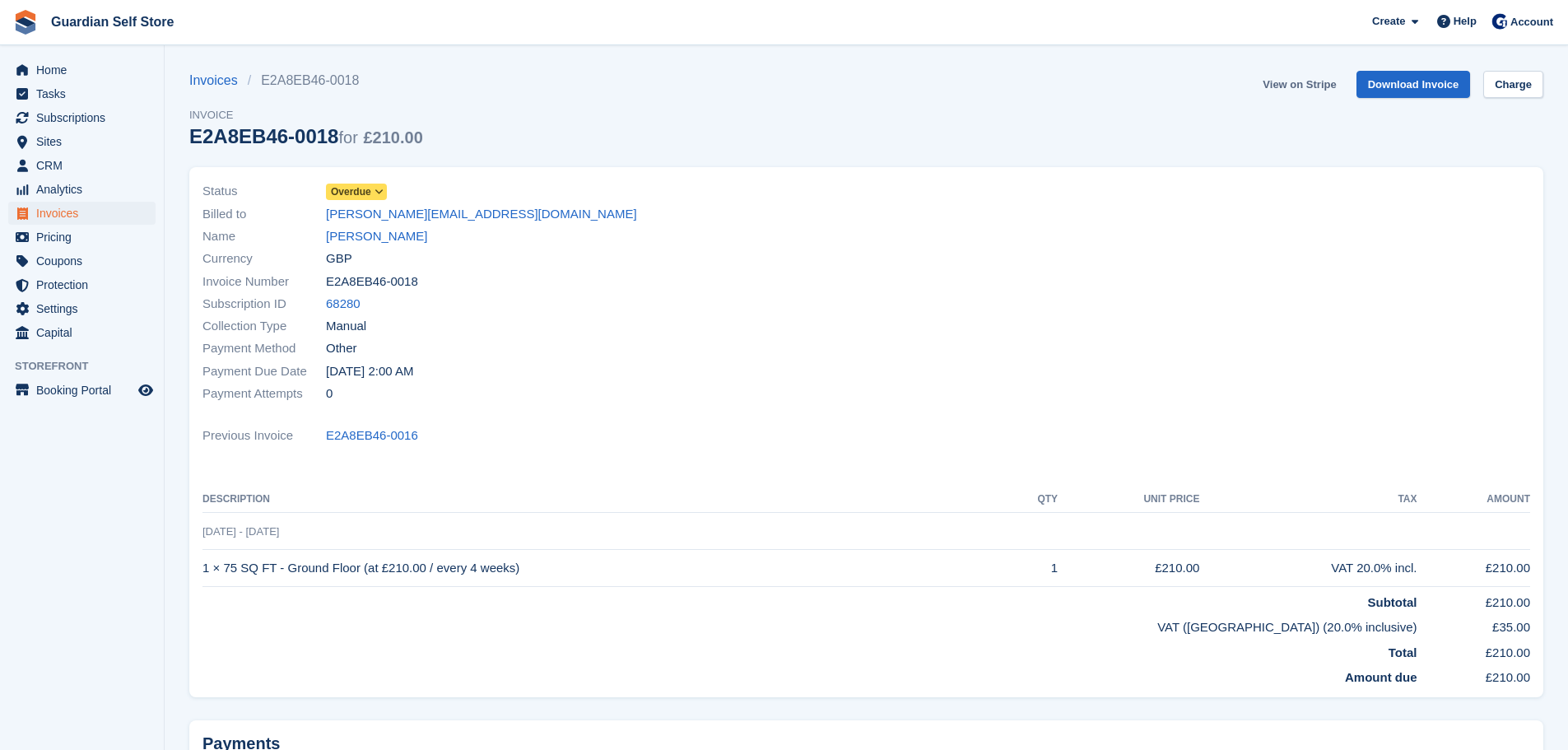
click at [1281, 88] on link "View on Stripe" at bounding box center [1299, 85] width 86 height 27
click at [113, 68] on span "Home" at bounding box center [85, 69] width 99 height 23
